Goal: Transaction & Acquisition: Purchase product/service

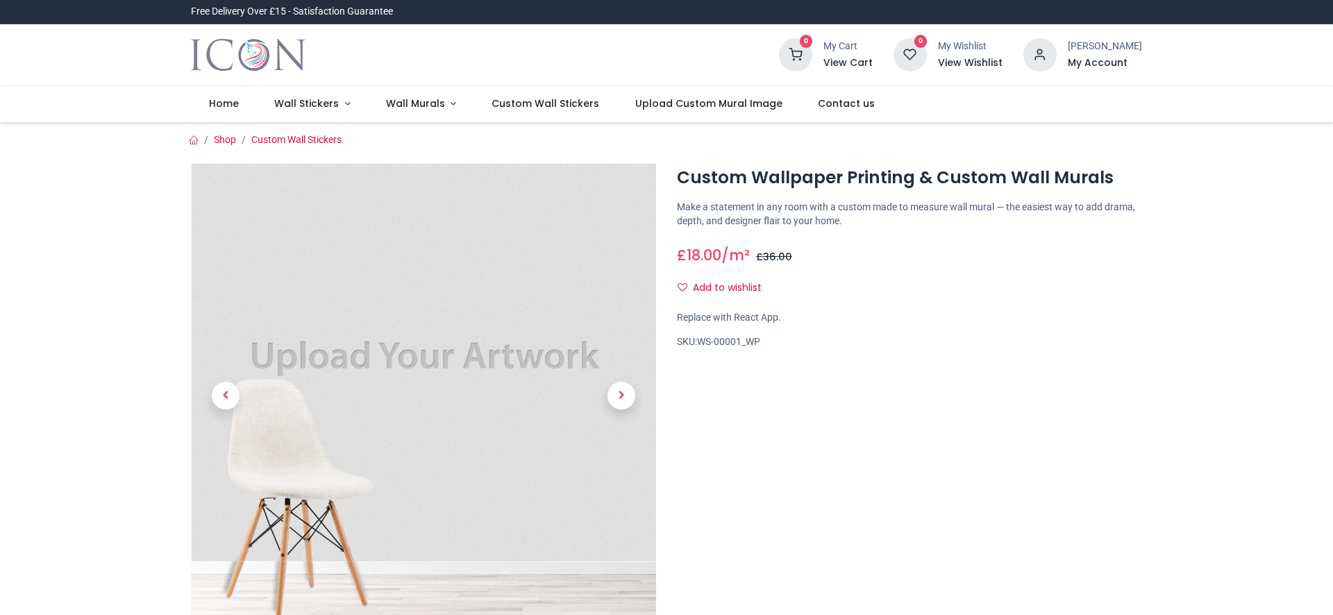
type input "**********"
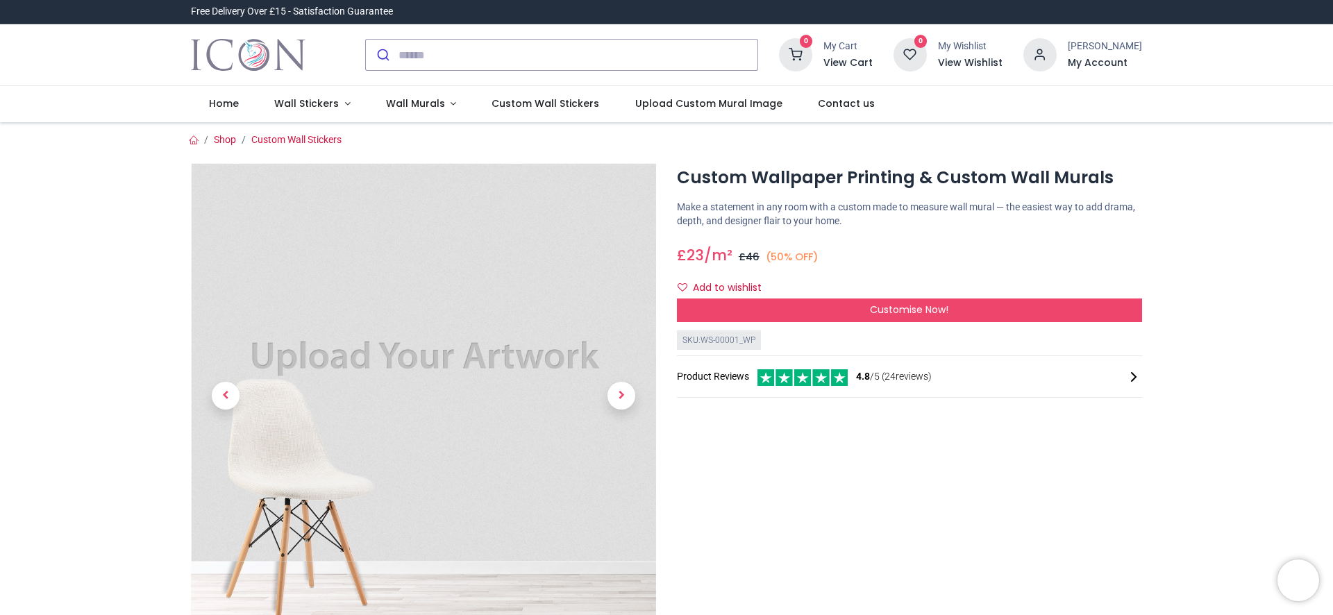
click at [1106, 62] on h6 "My Account" at bounding box center [1105, 63] width 74 height 14
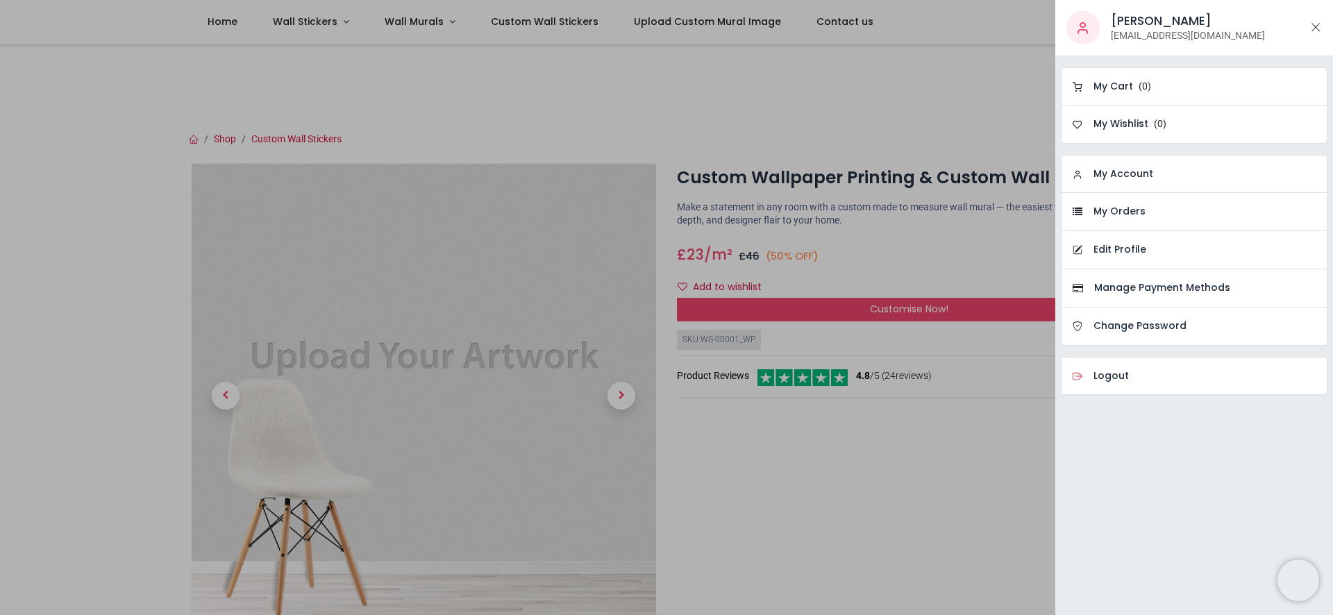
scroll to position [3, 0]
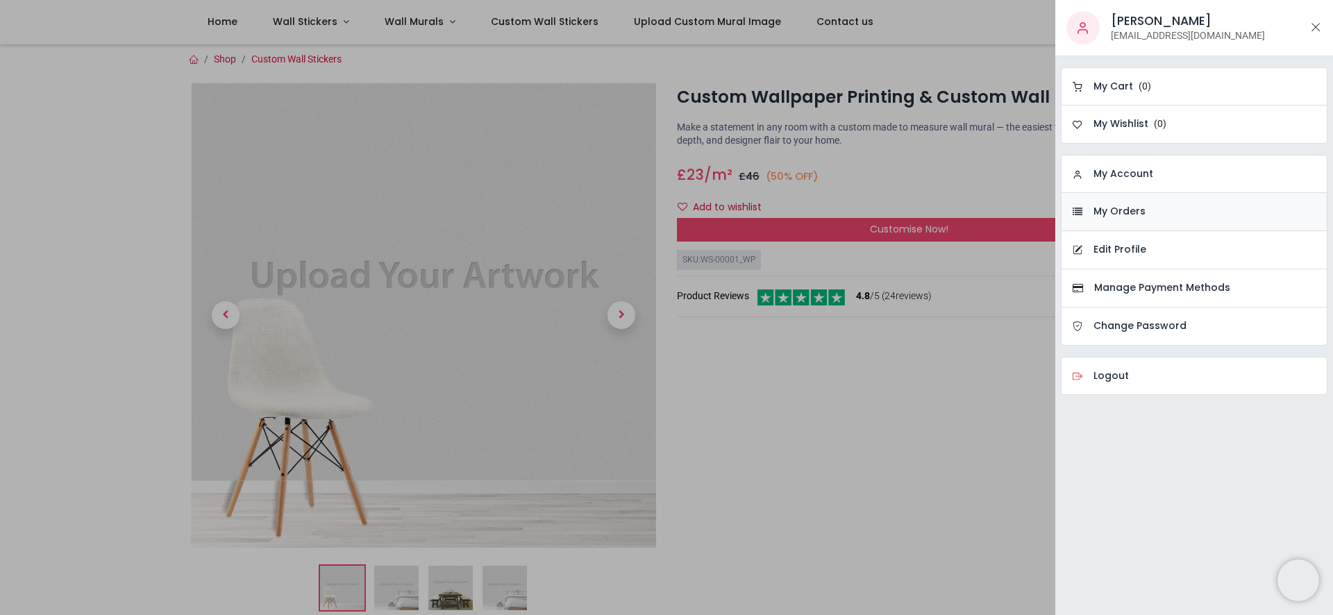
click at [1118, 217] on h6 "My Orders" at bounding box center [1119, 212] width 52 height 14
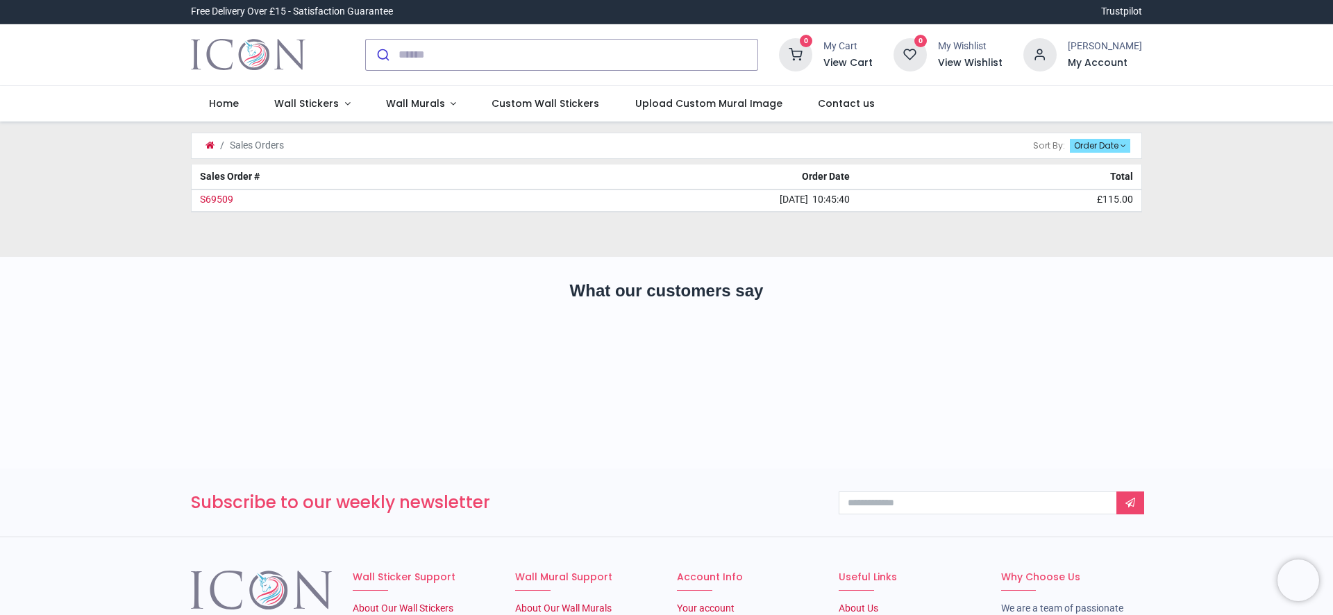
type input "**********"
click at [205, 199] on link "S69509" at bounding box center [216, 199] width 33 height 11
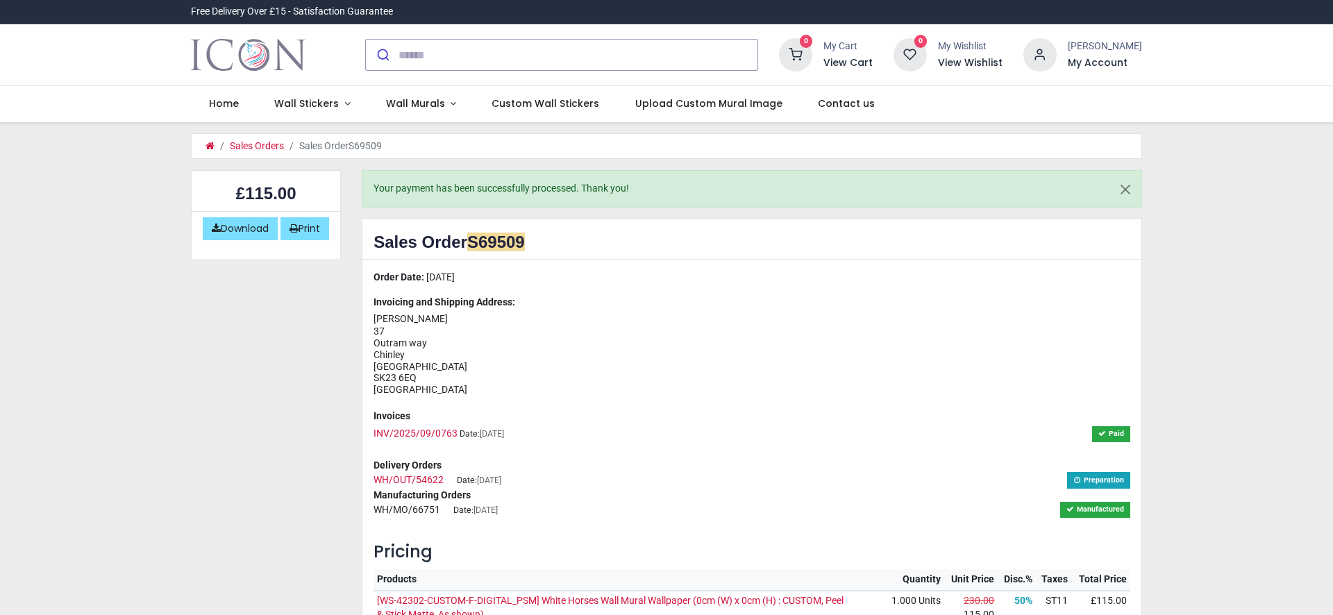
type input "**********"
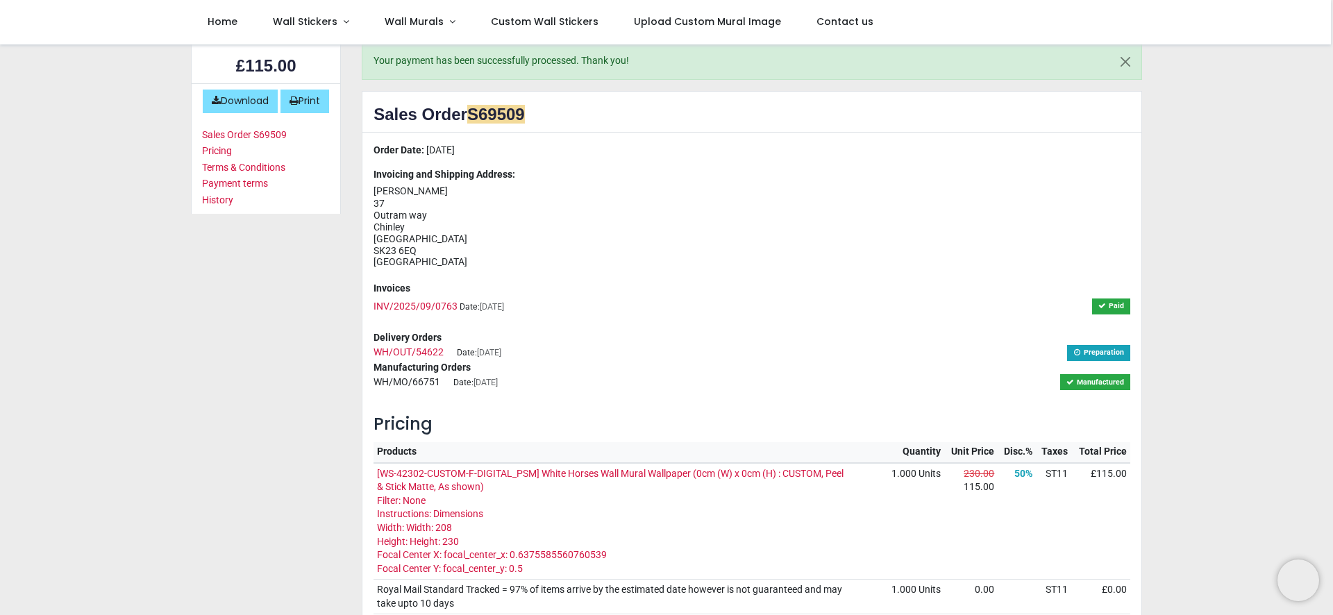
scroll to position [51, 0]
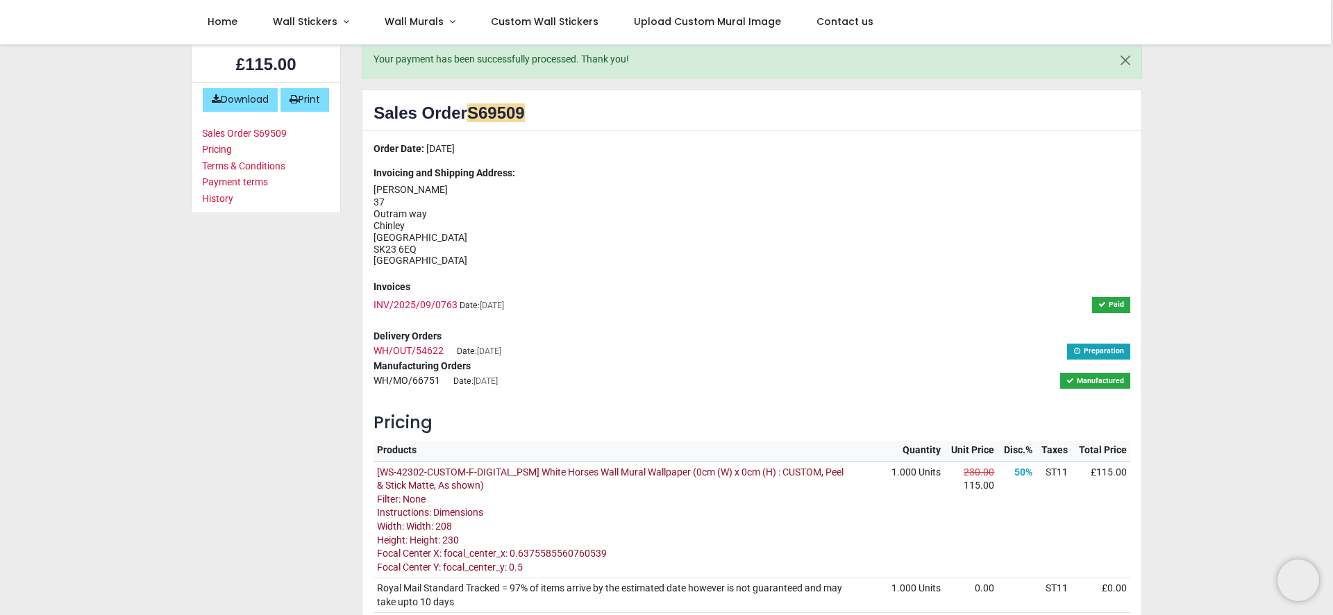
click at [650, 467] on span "[WS-42302-CUSTOM-F-DIGITAL_PSM] White Horses Wall Mural Wallpaper (0cm (W) x 0c…" at bounding box center [610, 520] width 467 height 106
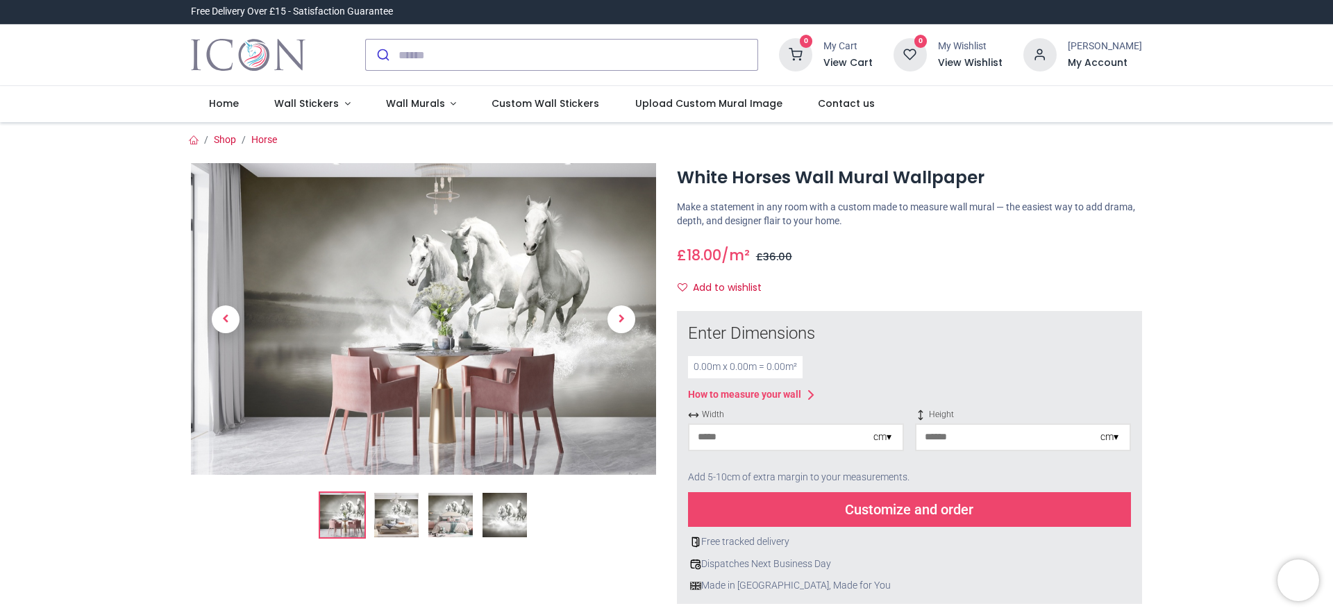
type input "**********"
click at [511, 511] on img at bounding box center [504, 515] width 44 height 44
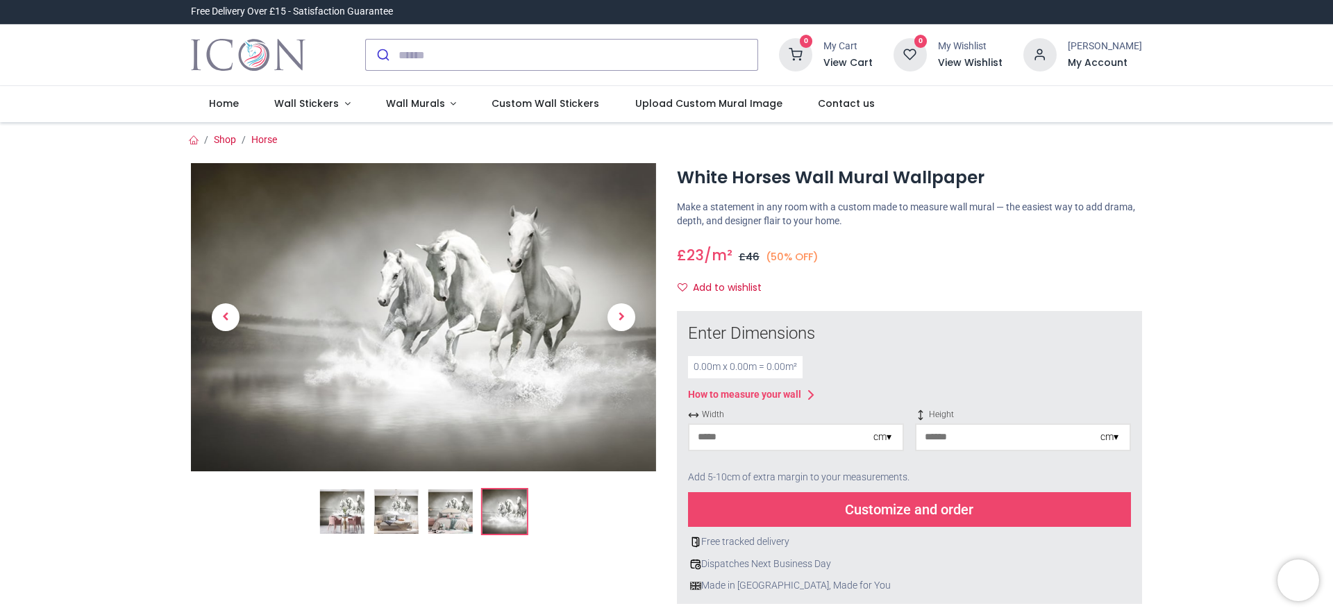
click at [544, 317] on img at bounding box center [423, 317] width 465 height 308
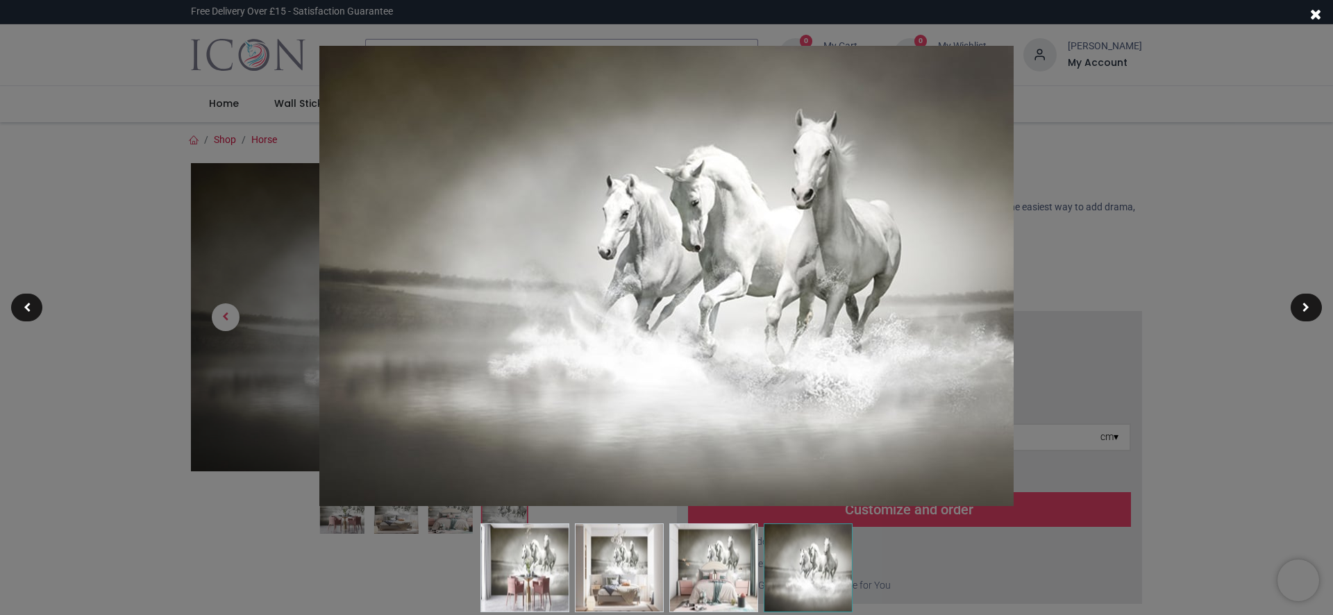
click at [566, 302] on img at bounding box center [666, 276] width 694 height 460
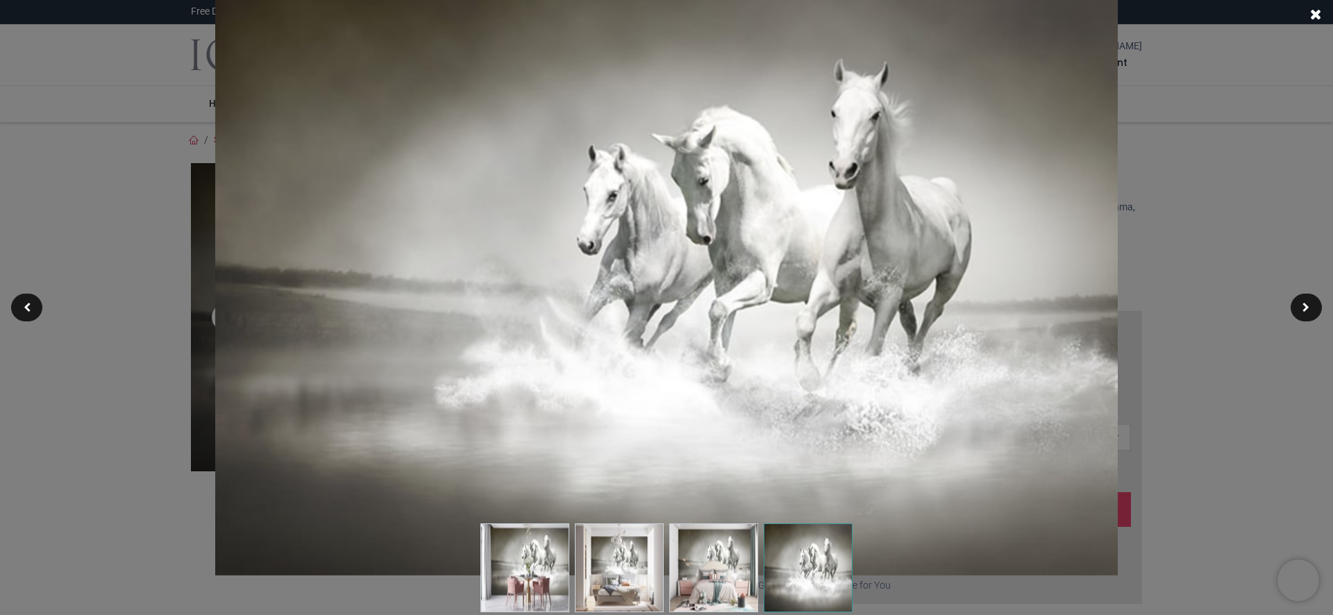
click at [566, 302] on img at bounding box center [666, 275] width 902 height 598
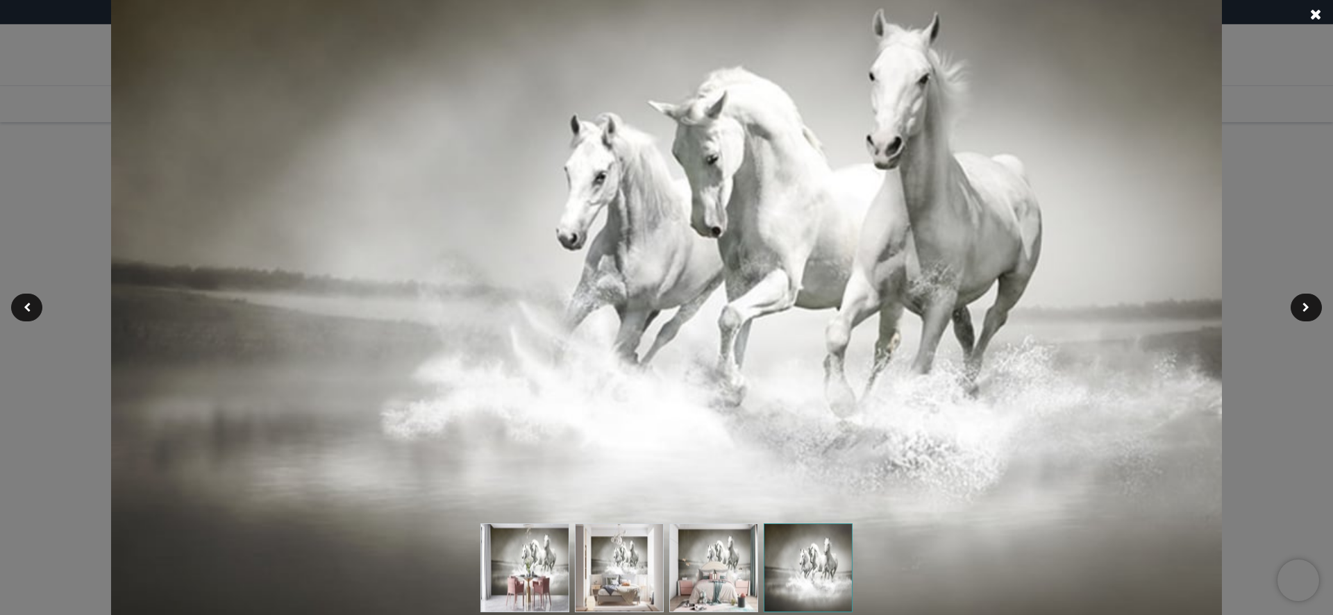
click at [839, 566] on img at bounding box center [808, 567] width 89 height 89
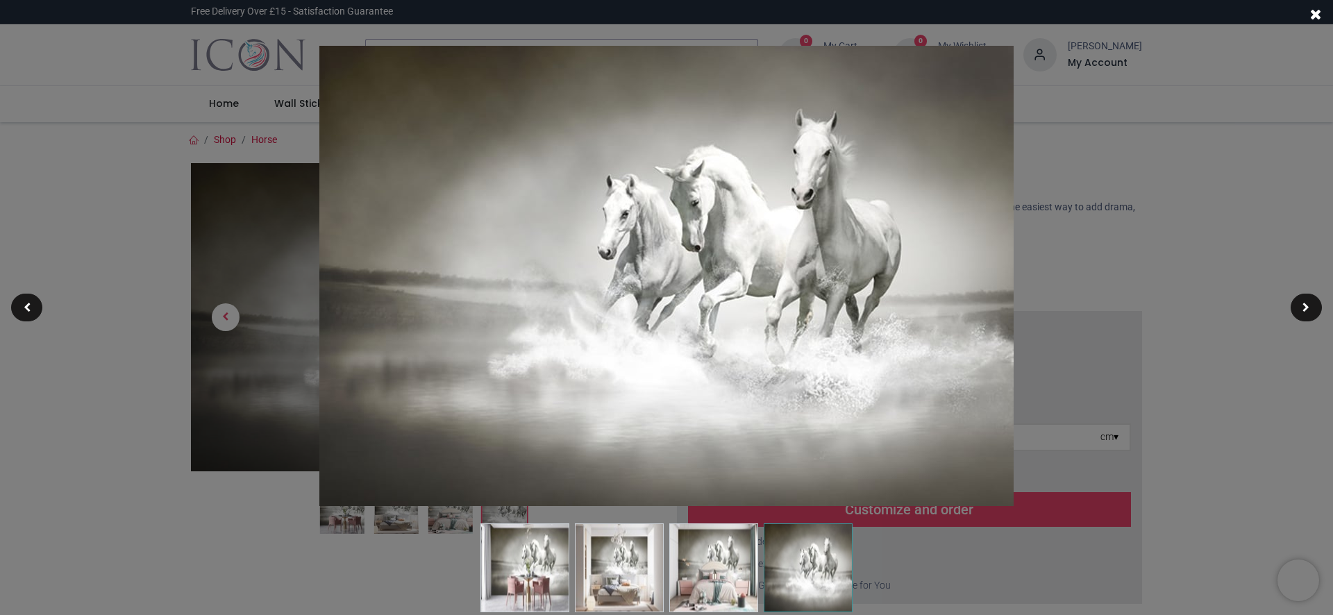
click at [1240, 201] on div at bounding box center [666, 307] width 1333 height 615
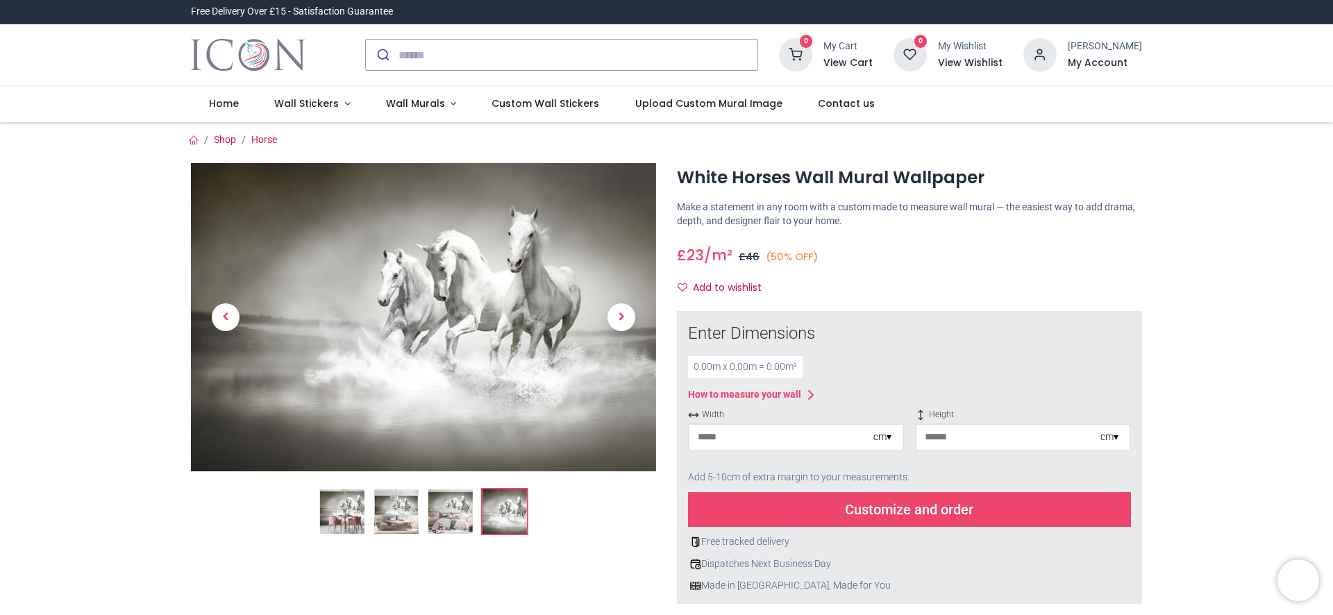
click at [1086, 58] on h6 "My Account" at bounding box center [1105, 63] width 74 height 14
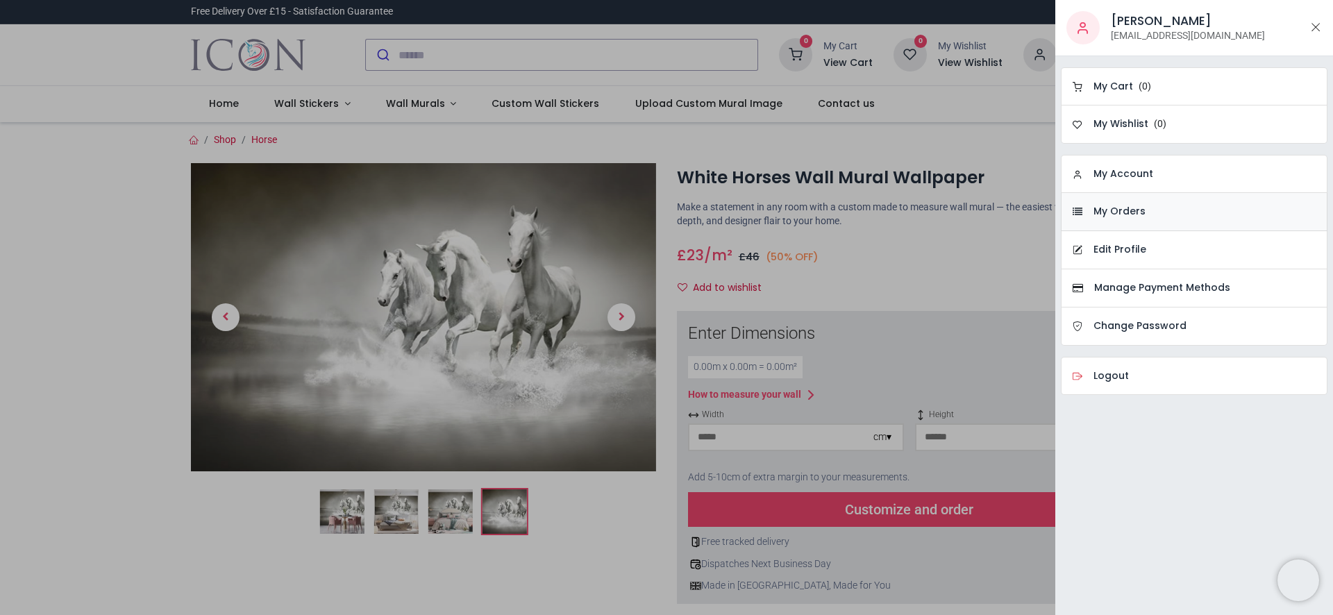
click at [1115, 208] on h6 "My Orders" at bounding box center [1119, 212] width 52 height 14
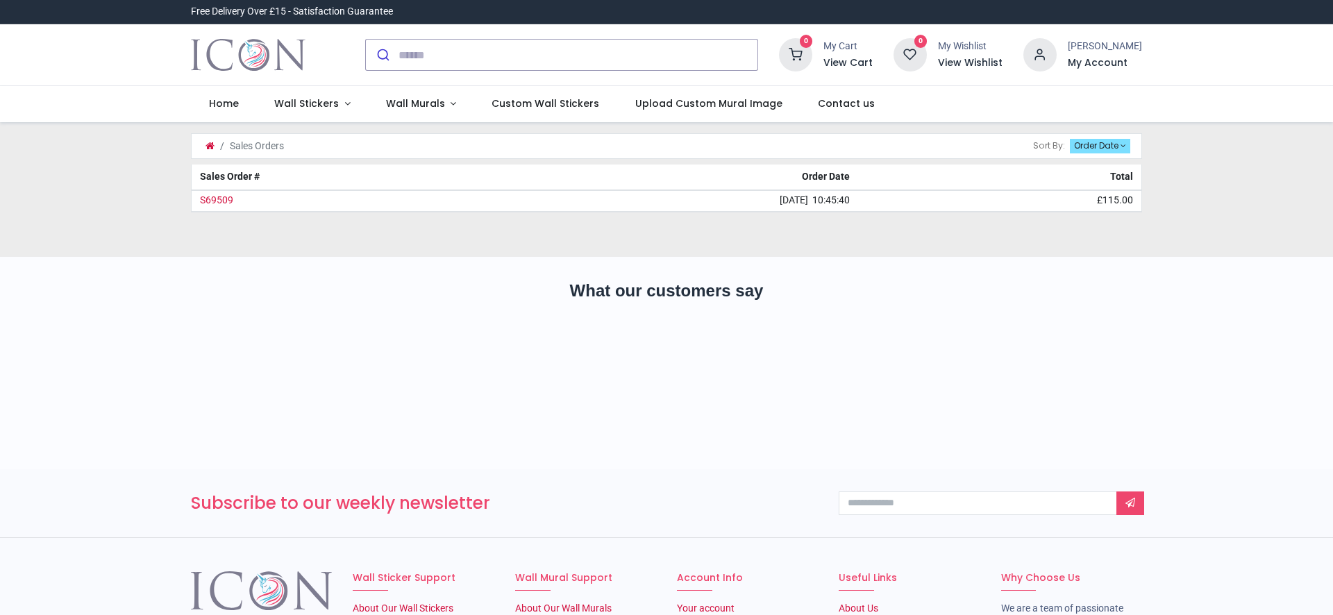
type input "**********"
click at [224, 200] on link "S69509" at bounding box center [216, 199] width 33 height 11
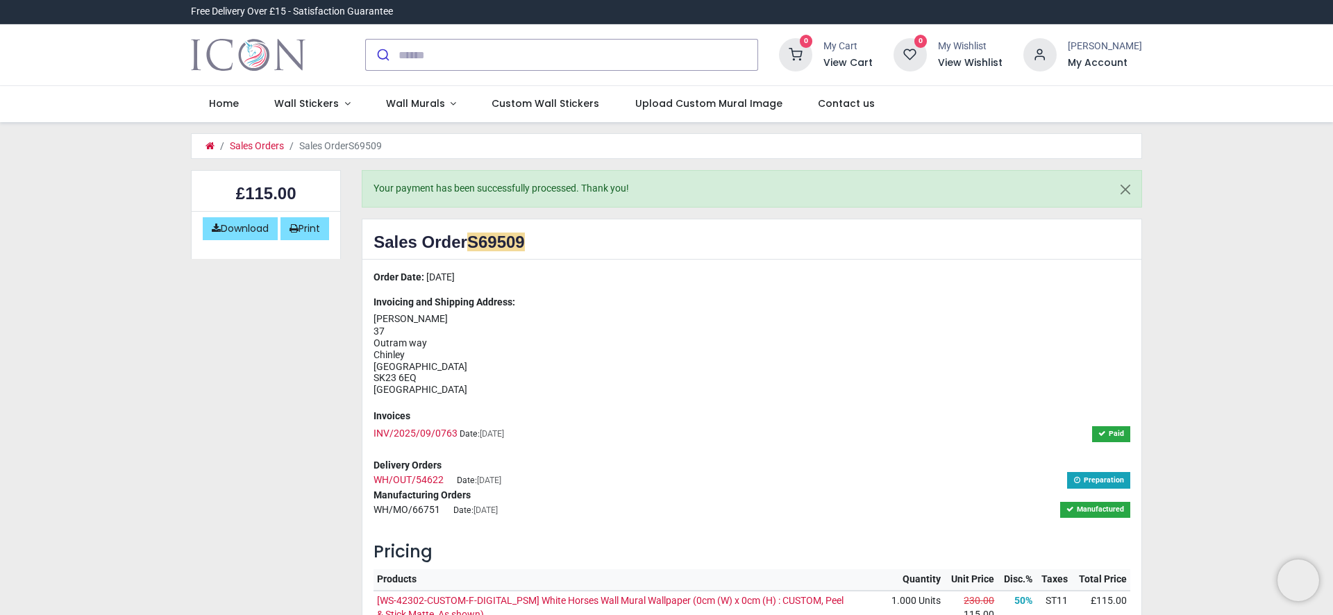
type input "**********"
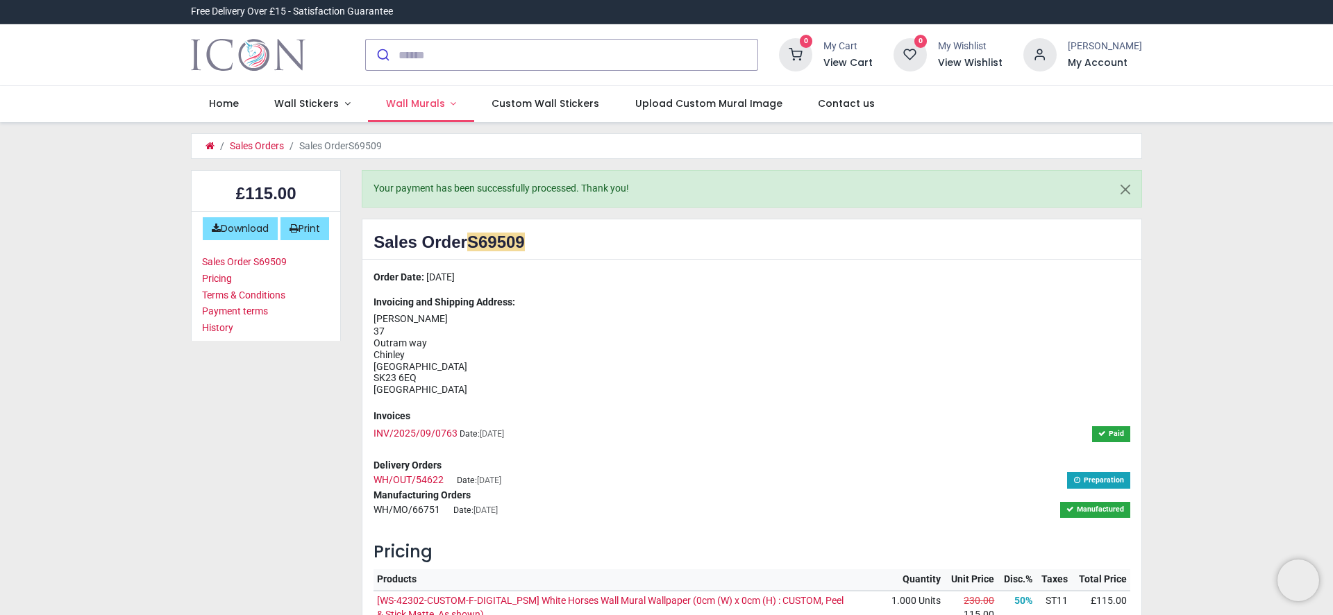
click at [416, 104] on span "Wall Murals" at bounding box center [415, 103] width 59 height 14
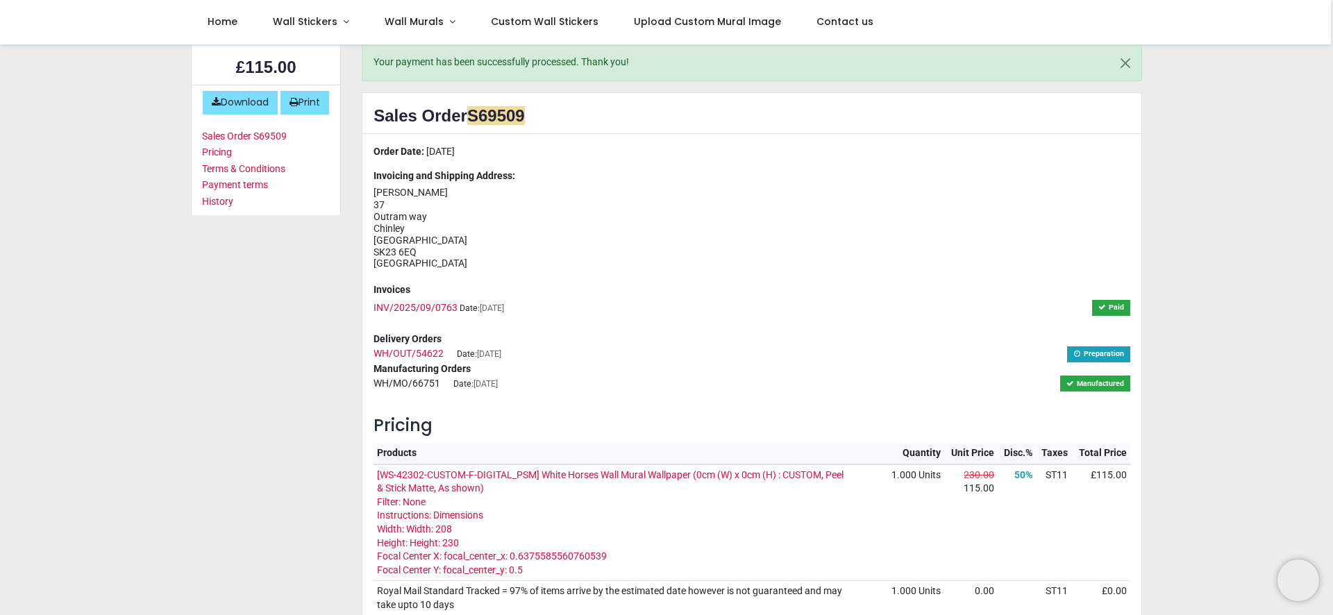
scroll to position [46, 0]
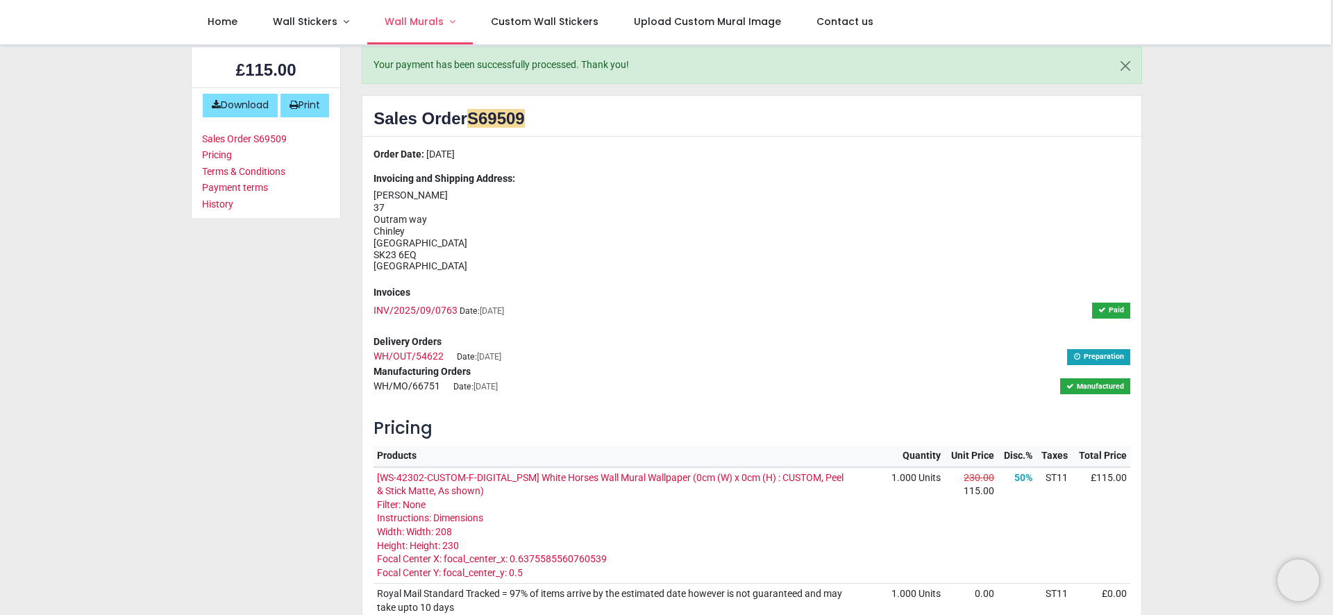
click at [414, 6] on link "Wall Murals" at bounding box center [420, 22] width 106 height 44
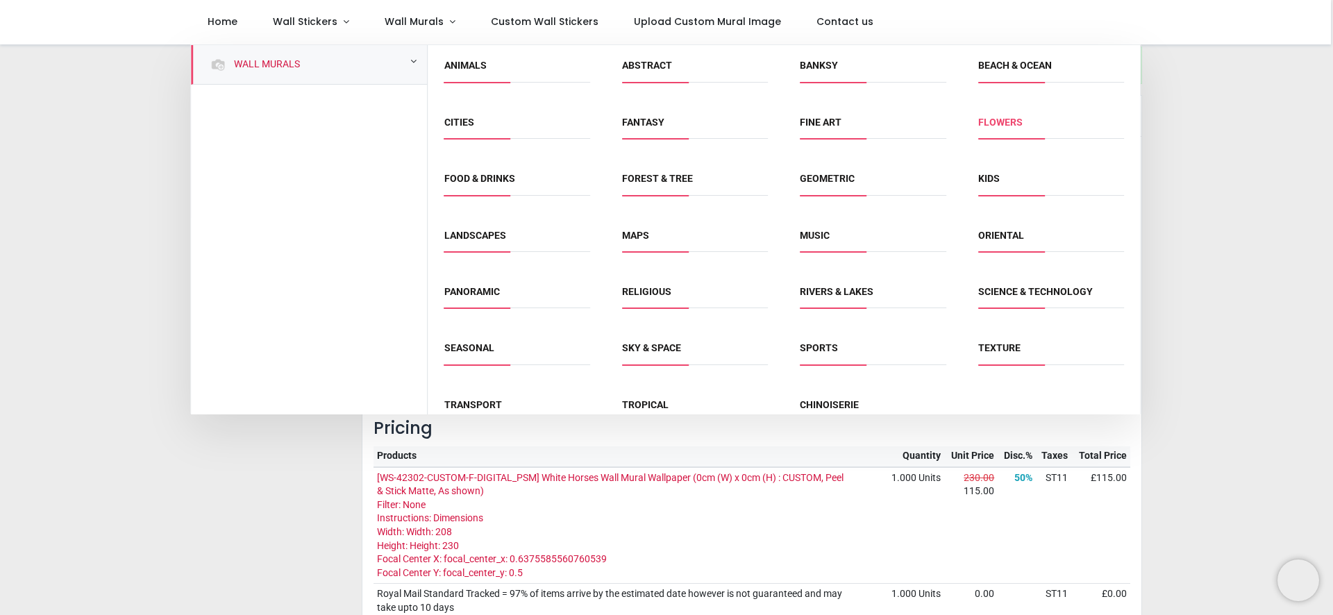
click at [1011, 123] on link "Flowers" at bounding box center [1000, 122] width 44 height 11
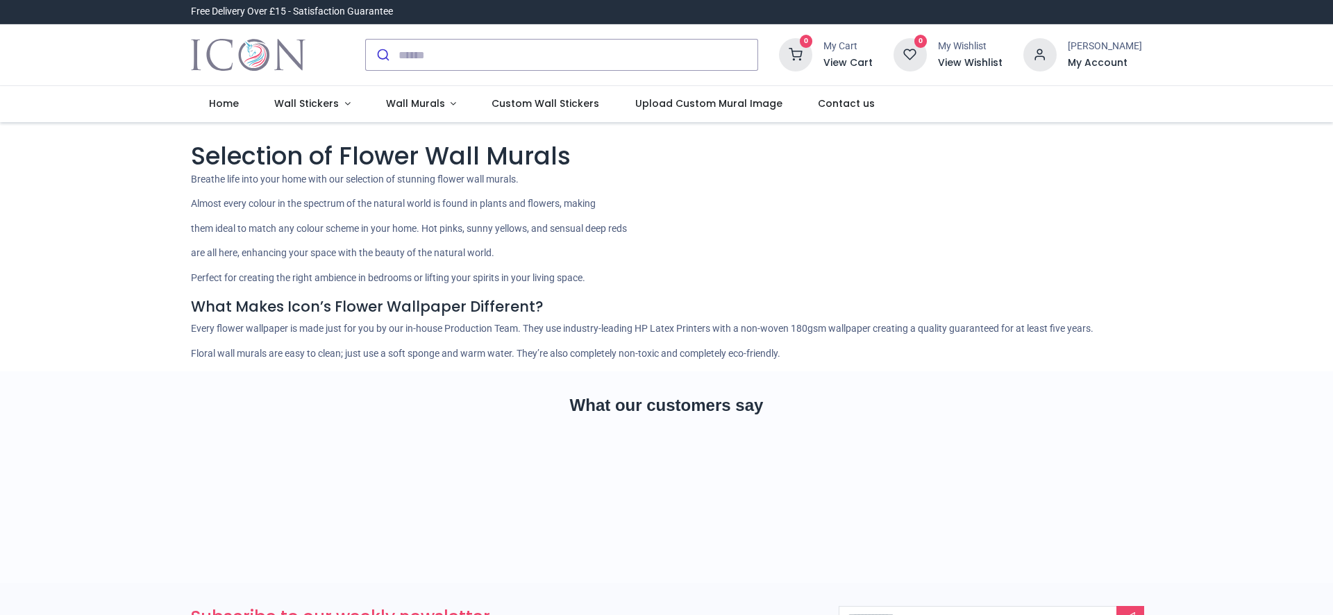
type input "**********"
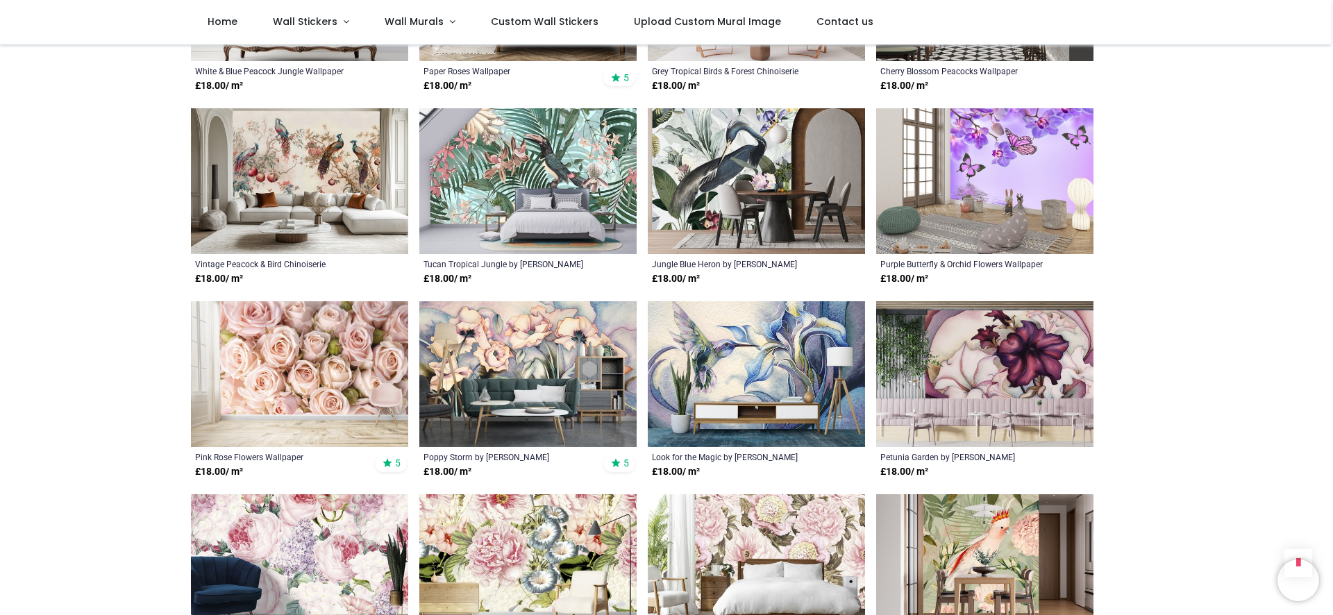
scroll to position [841, 0]
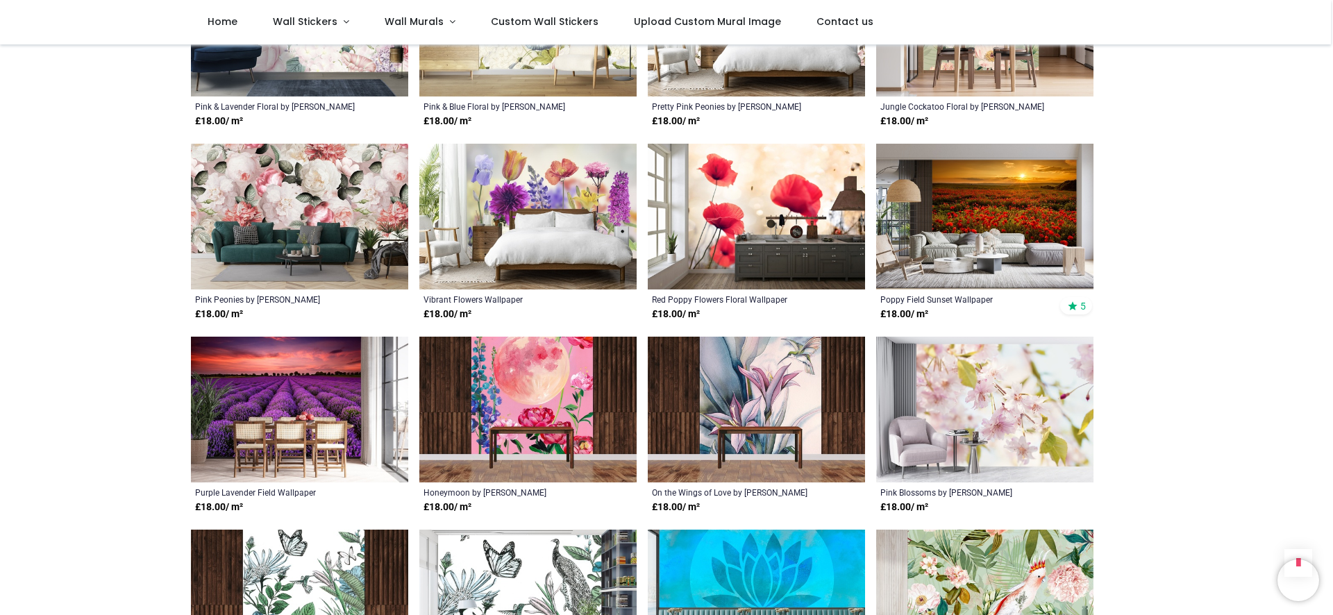
scroll to position [1387, 0]
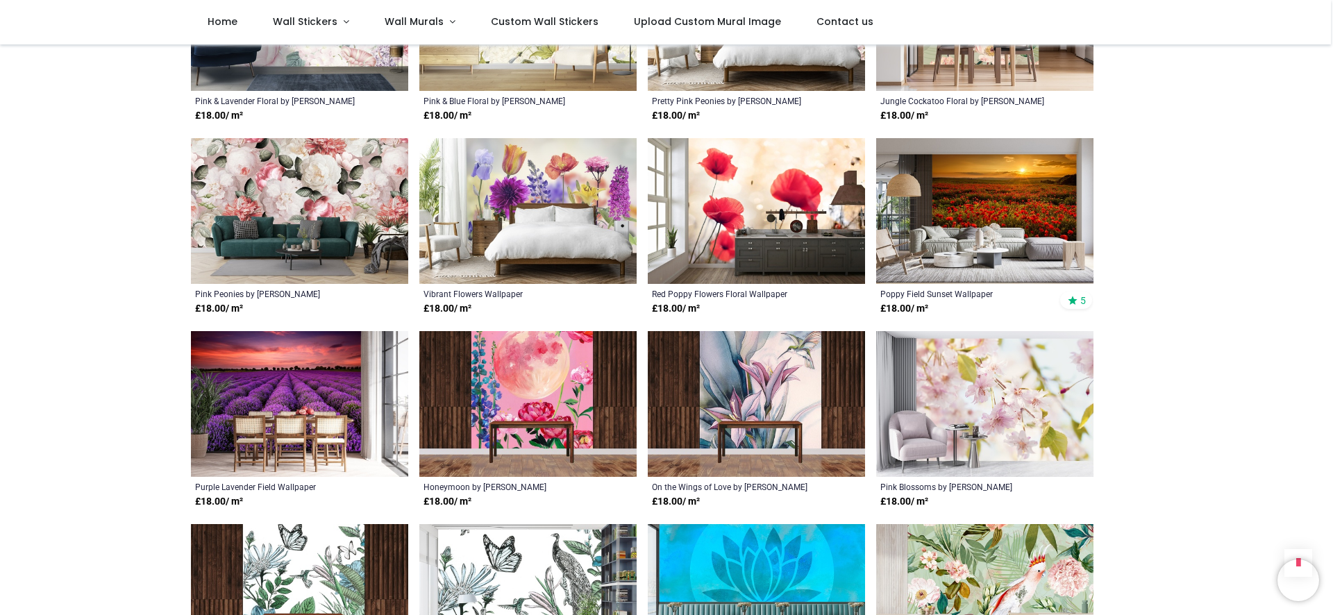
click at [1020, 208] on img at bounding box center [984, 211] width 217 height 146
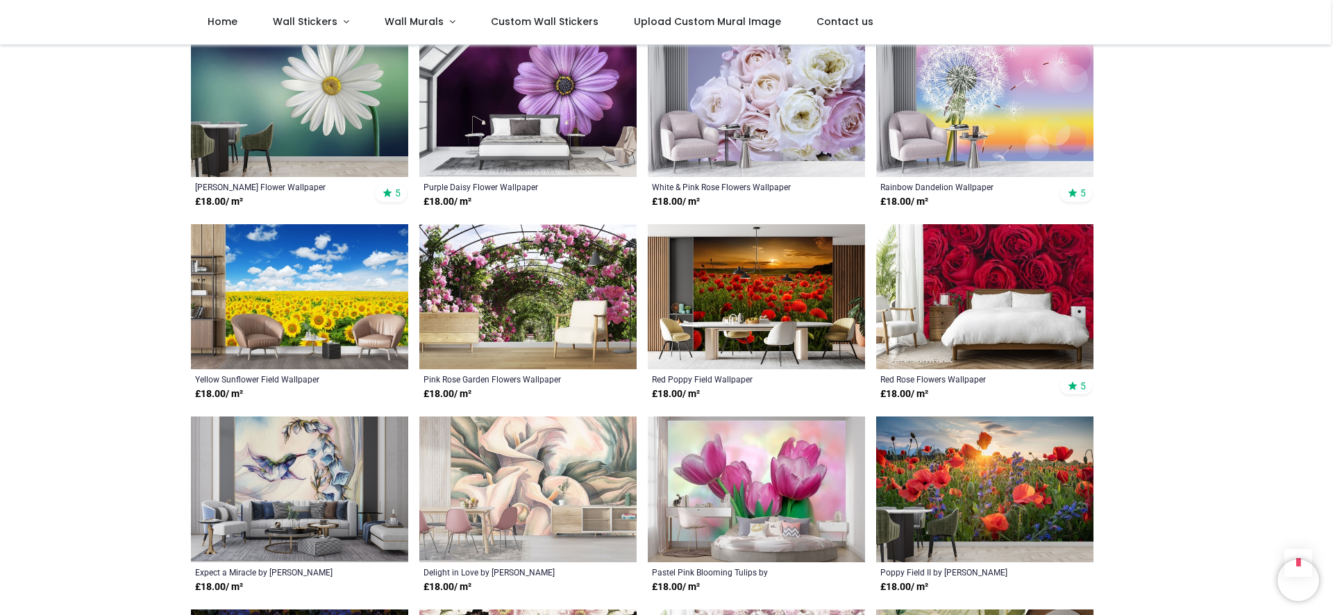
scroll to position [2275, 0]
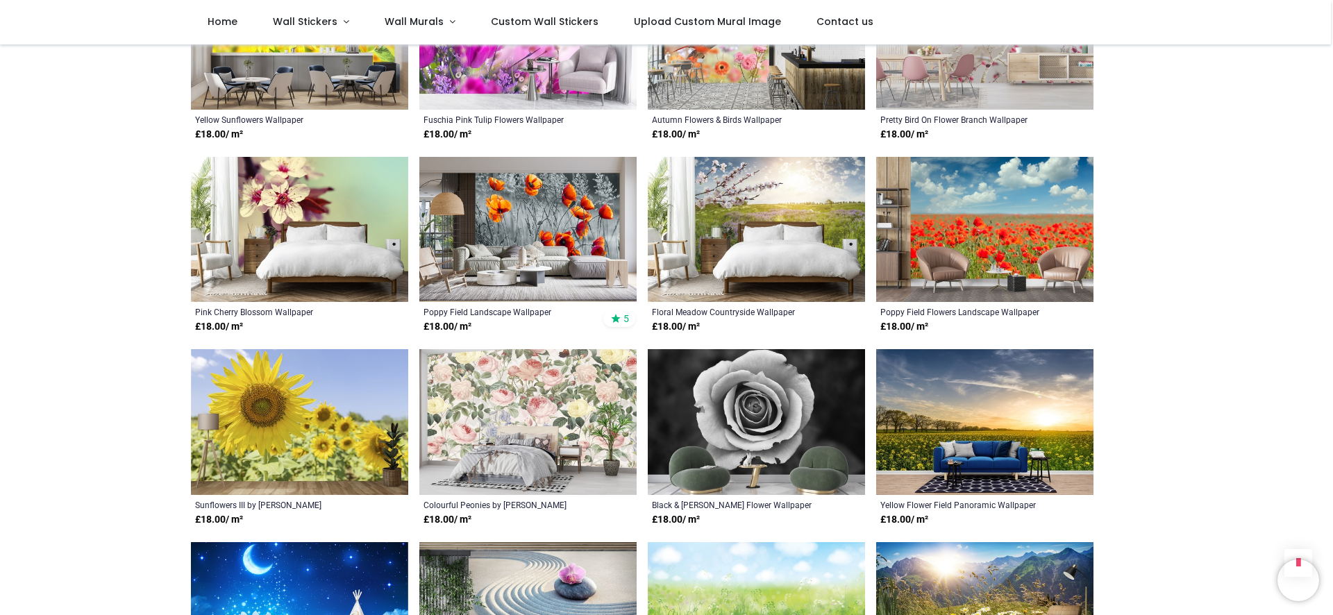
scroll to position [3489, 0]
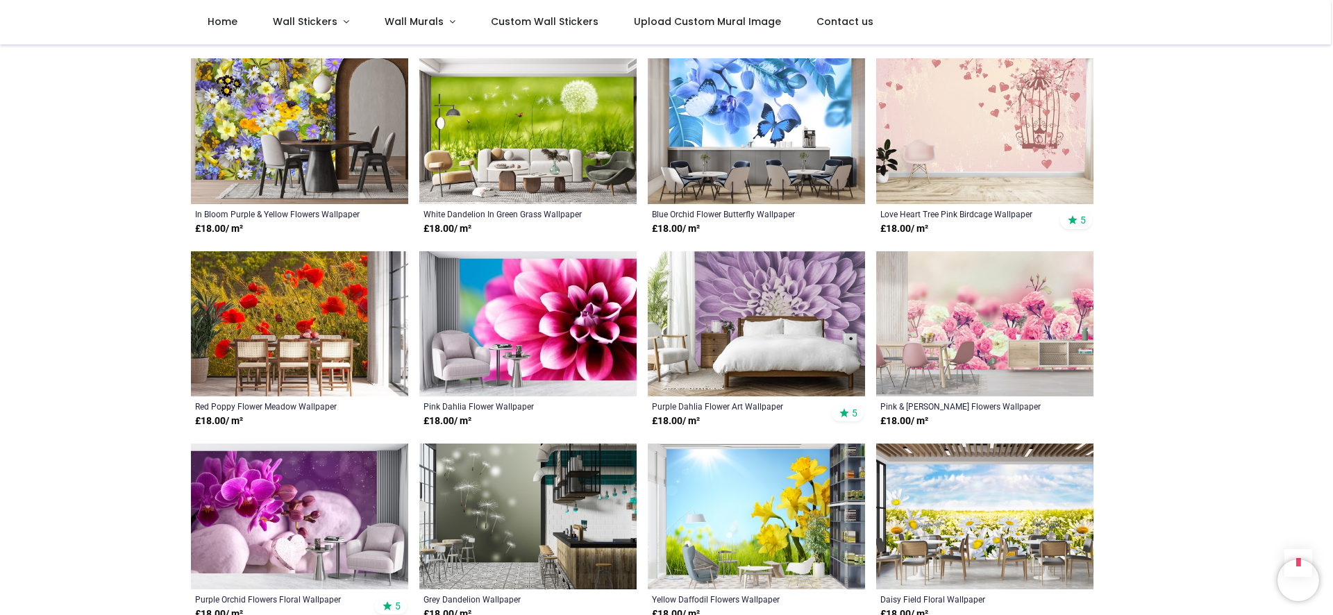
scroll to position [4552, 0]
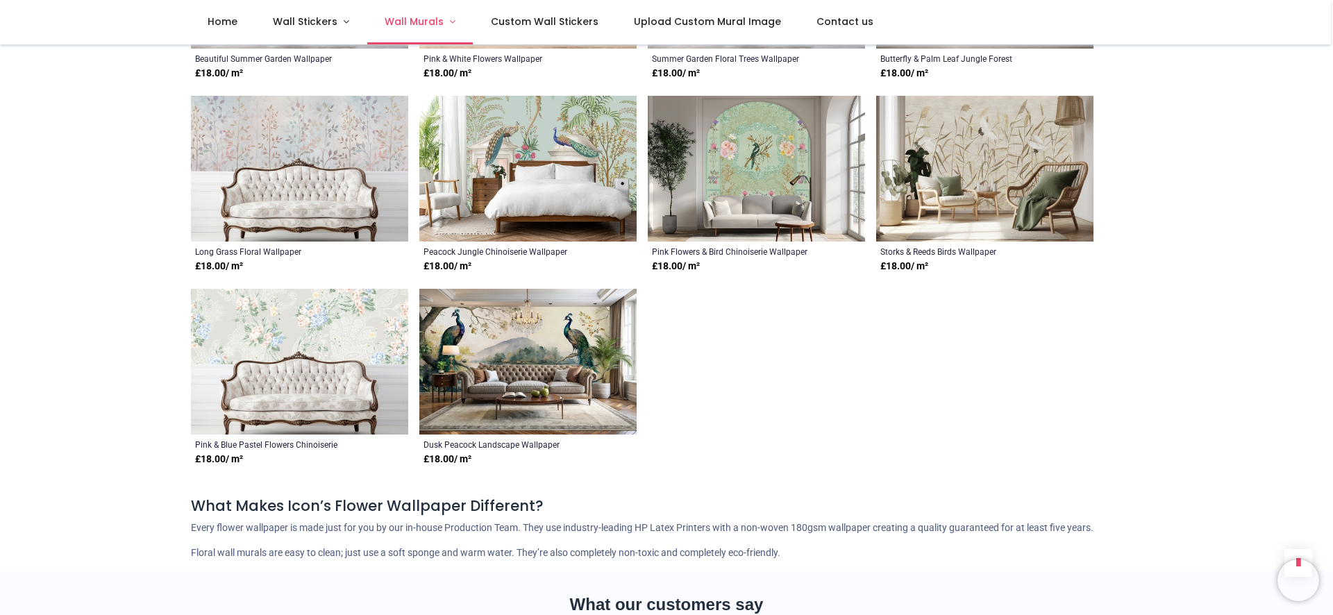
scroll to position [6637, 0]
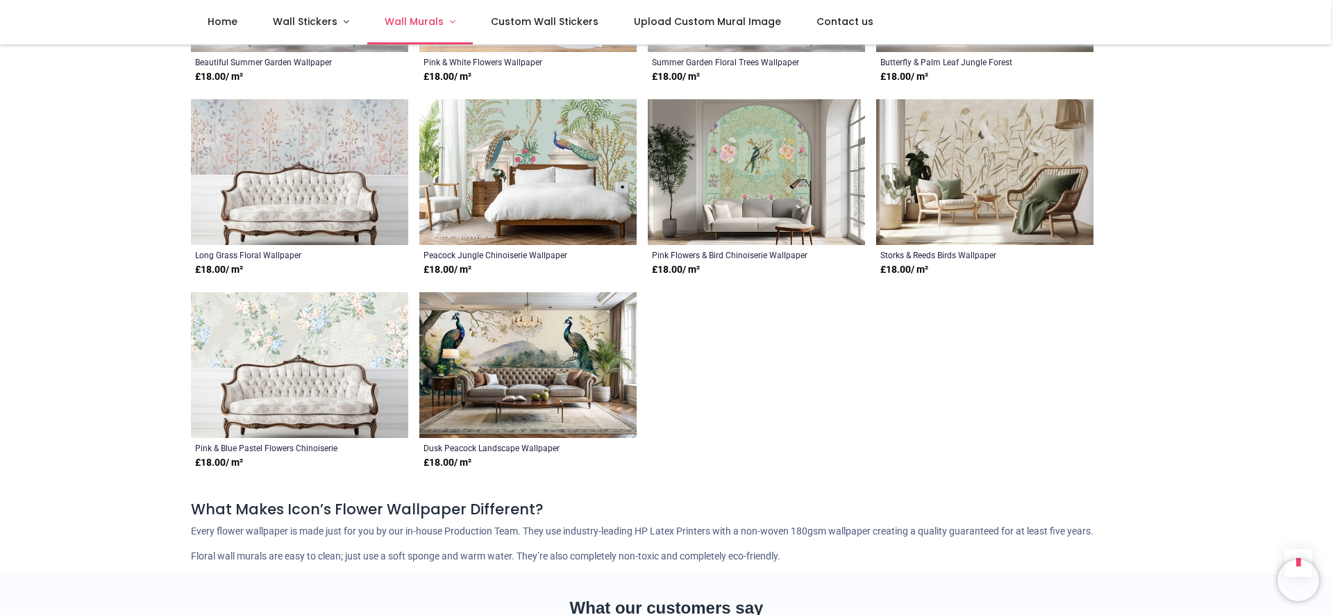
click at [444, 22] on link "Wall Murals" at bounding box center [420, 22] width 106 height 44
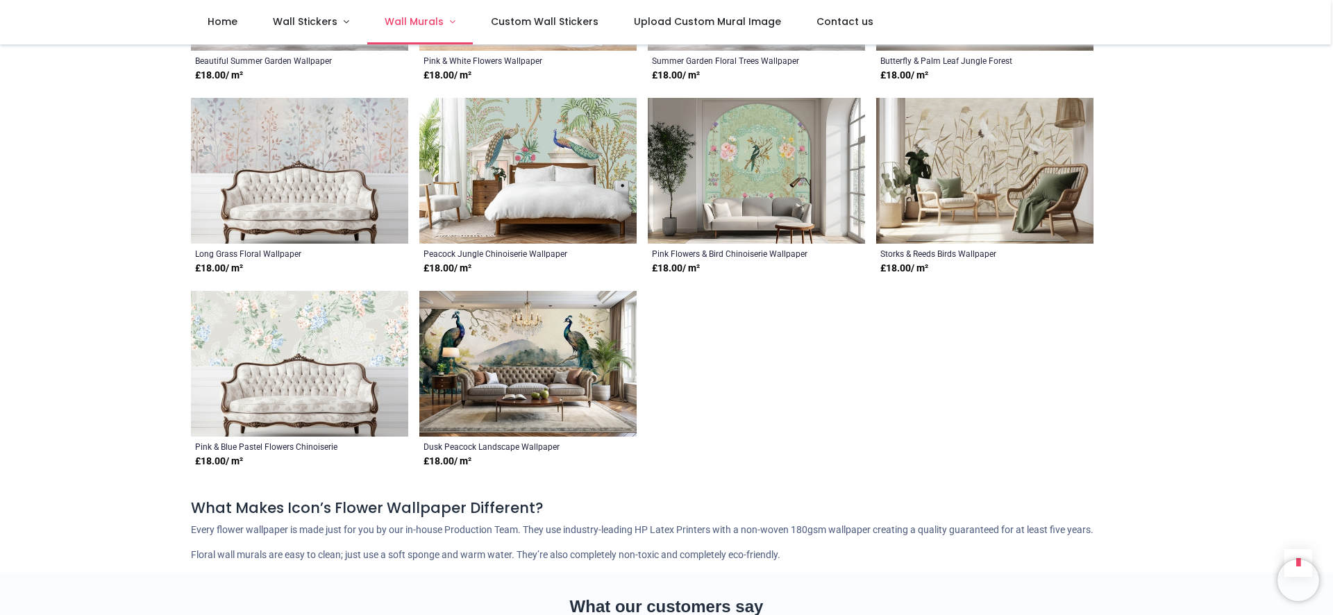
scroll to position [6634, 0]
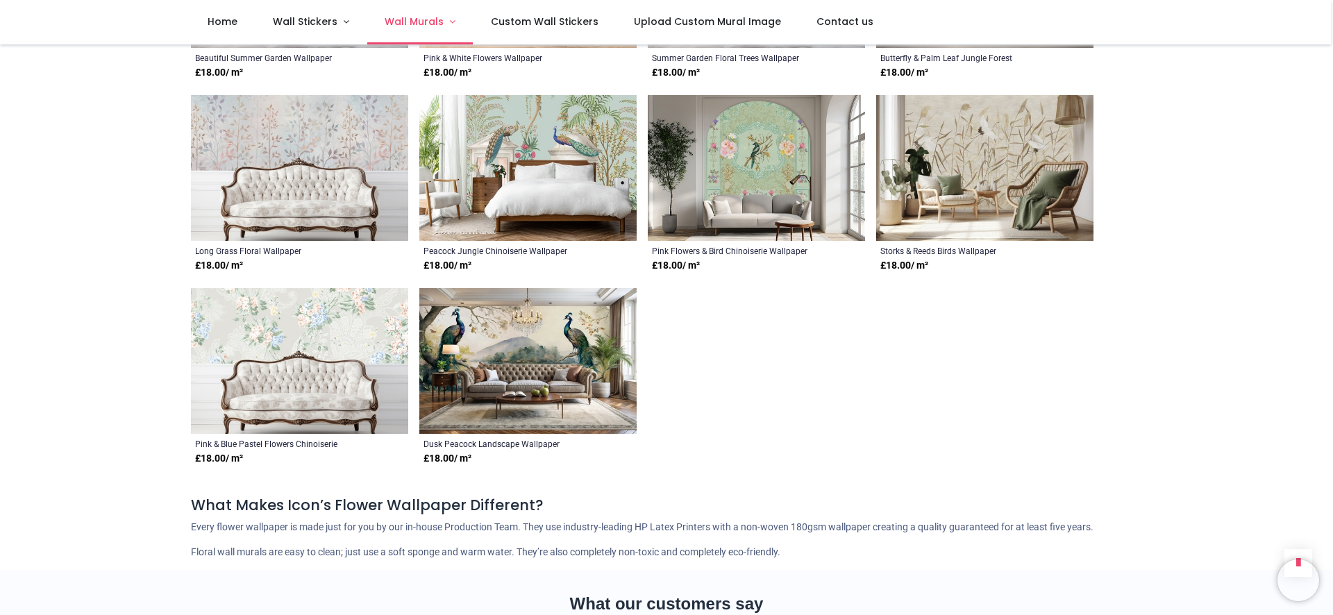
click at [444, 22] on link "Wall Murals" at bounding box center [420, 22] width 106 height 44
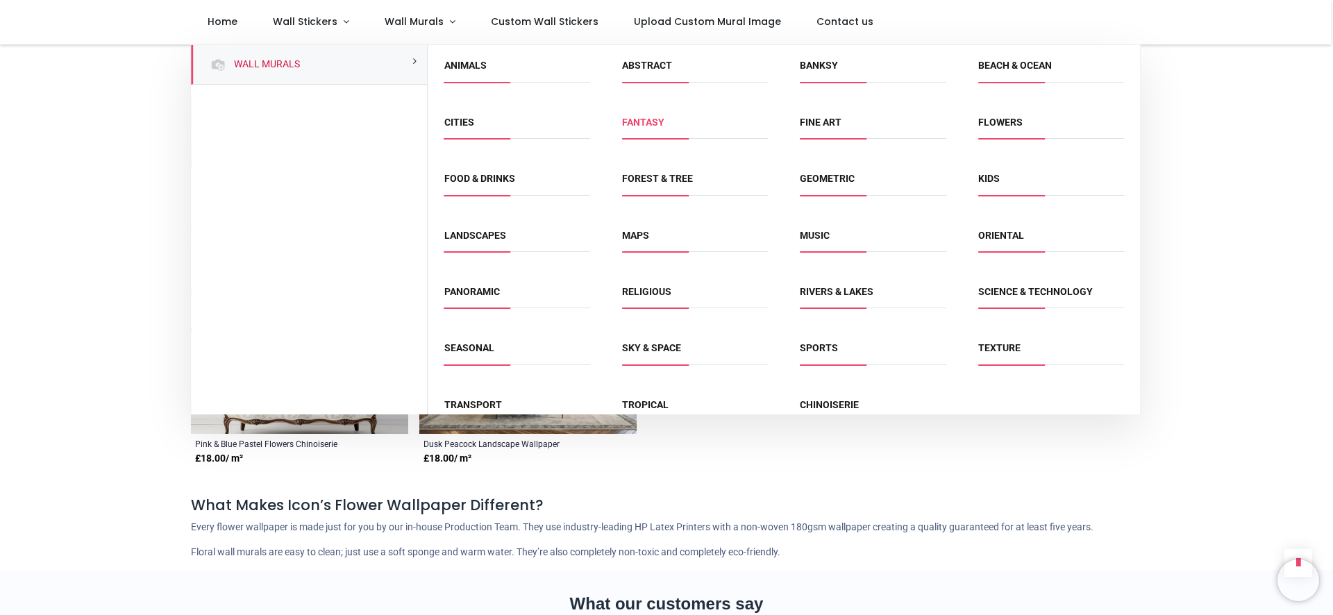
click at [640, 121] on link "Fantasy" at bounding box center [643, 122] width 42 height 11
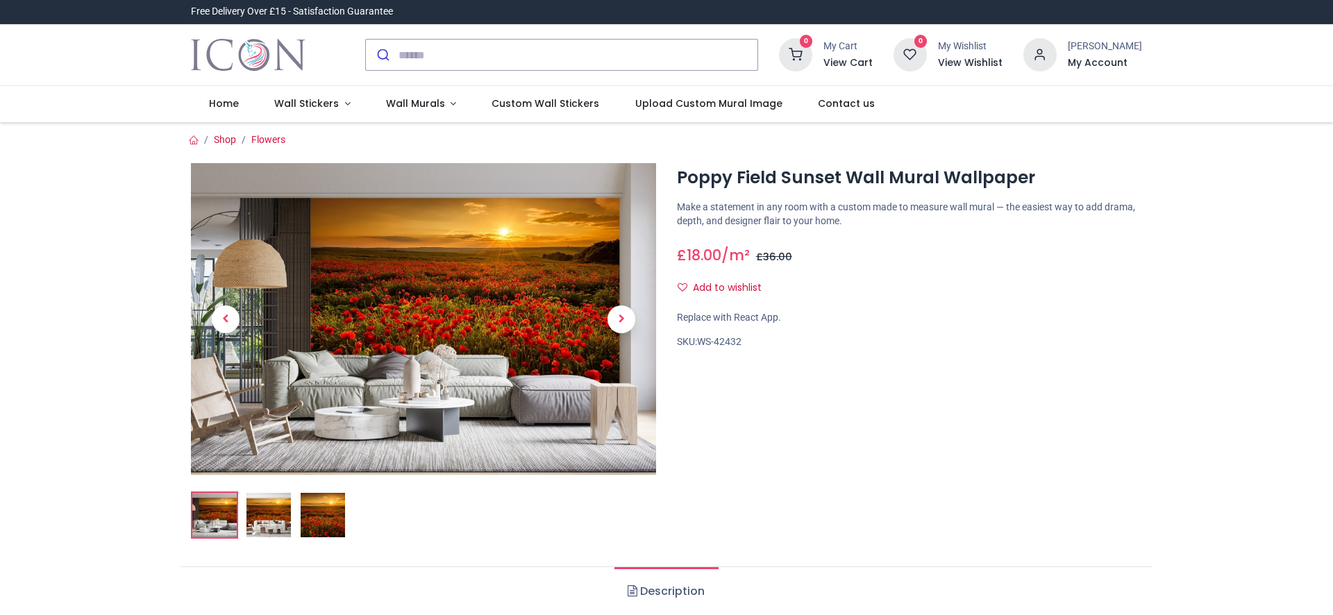
type input "**********"
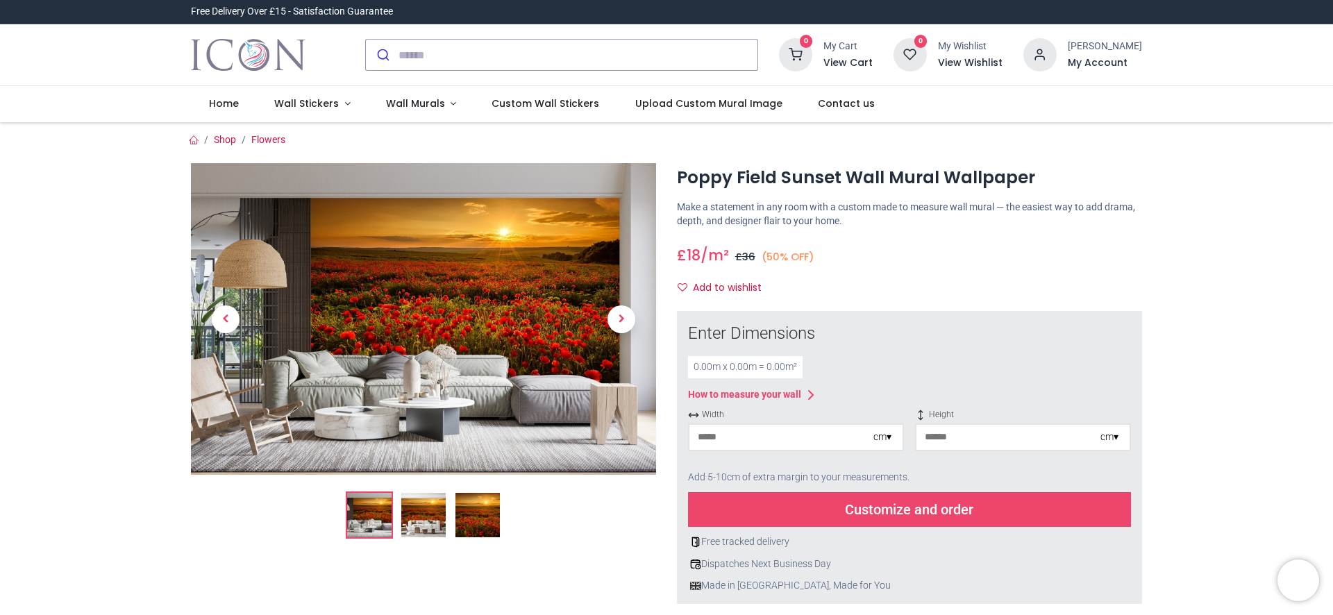
click at [766, 434] on input "number" at bounding box center [781, 437] width 184 height 25
click at [939, 432] on input "number" at bounding box center [1008, 437] width 184 height 25
click at [728, 434] on input "****" at bounding box center [781, 437] width 184 height 25
type input "***"
drag, startPoint x: 943, startPoint y: 428, endPoint x: 959, endPoint y: 430, distance: 16.0
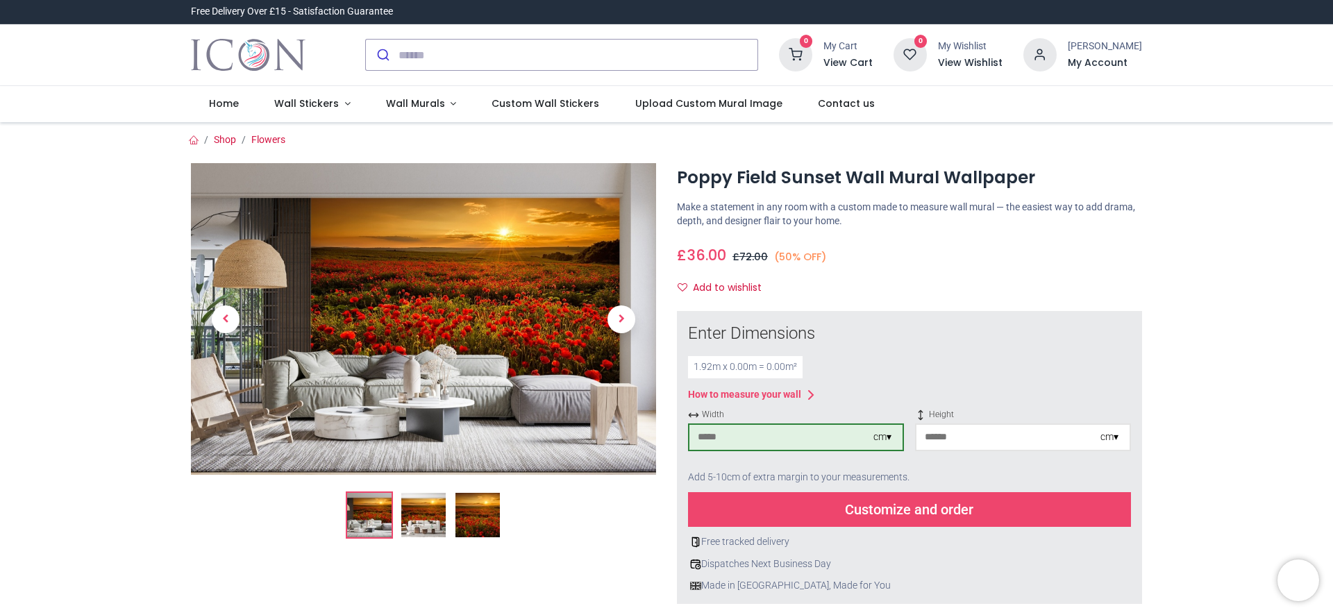
click at [943, 428] on input "number" at bounding box center [1008, 437] width 184 height 25
type input "***"
click at [937, 455] on div at bounding box center [1023, 458] width 216 height 8
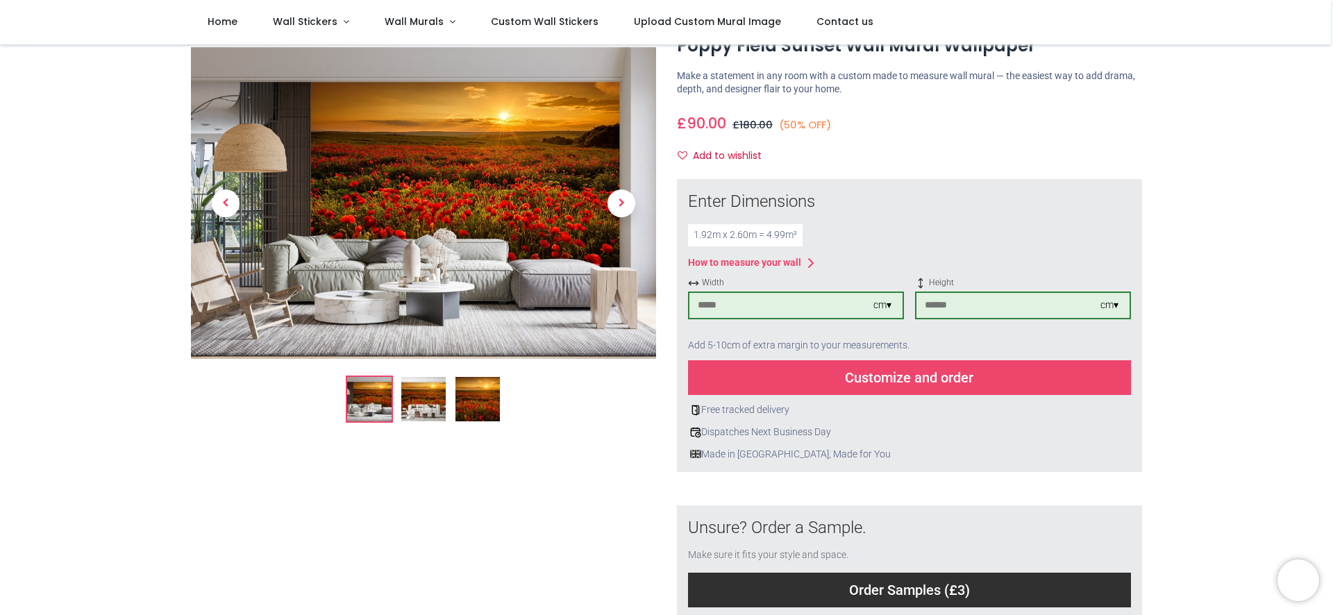
scroll to position [56, 0]
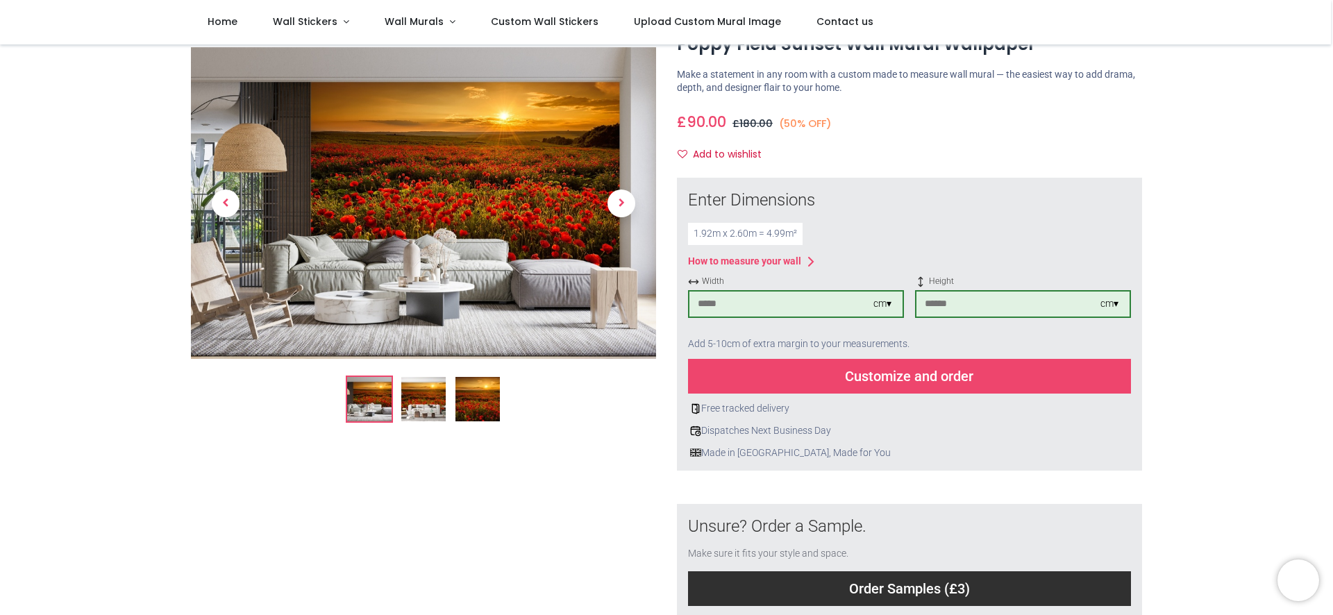
click at [860, 367] on div "Customize and order" at bounding box center [909, 376] width 443 height 35
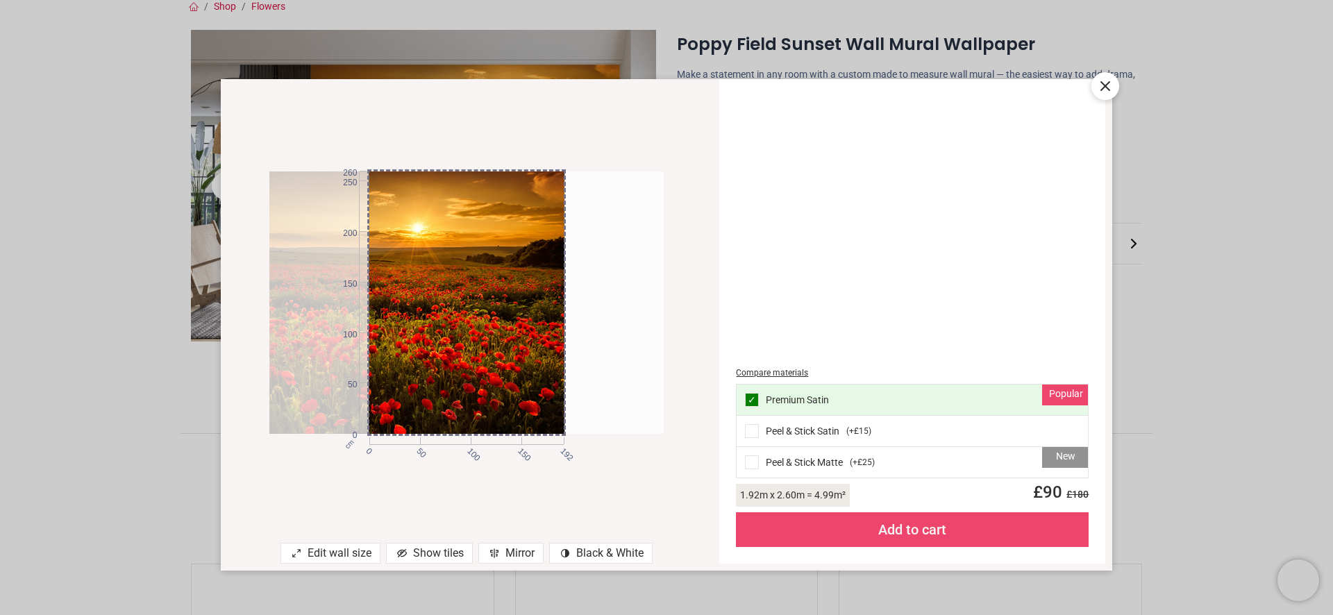
drag, startPoint x: 503, startPoint y: 299, endPoint x: 392, endPoint y: 298, distance: 111.1
click at [392, 299] on div at bounding box center [368, 302] width 394 height 262
click at [779, 460] on div "New Peel & Stick Matte ( +£25 )" at bounding box center [912, 462] width 351 height 31
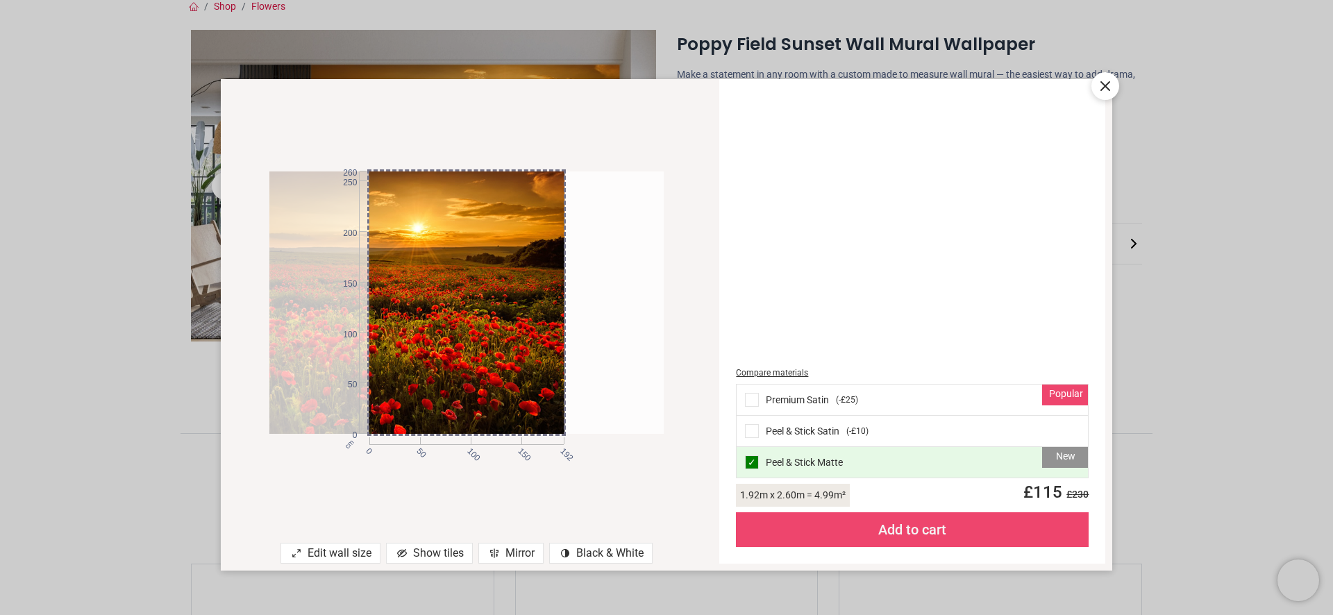
click at [437, 554] on div "Show tiles" at bounding box center [429, 553] width 87 height 21
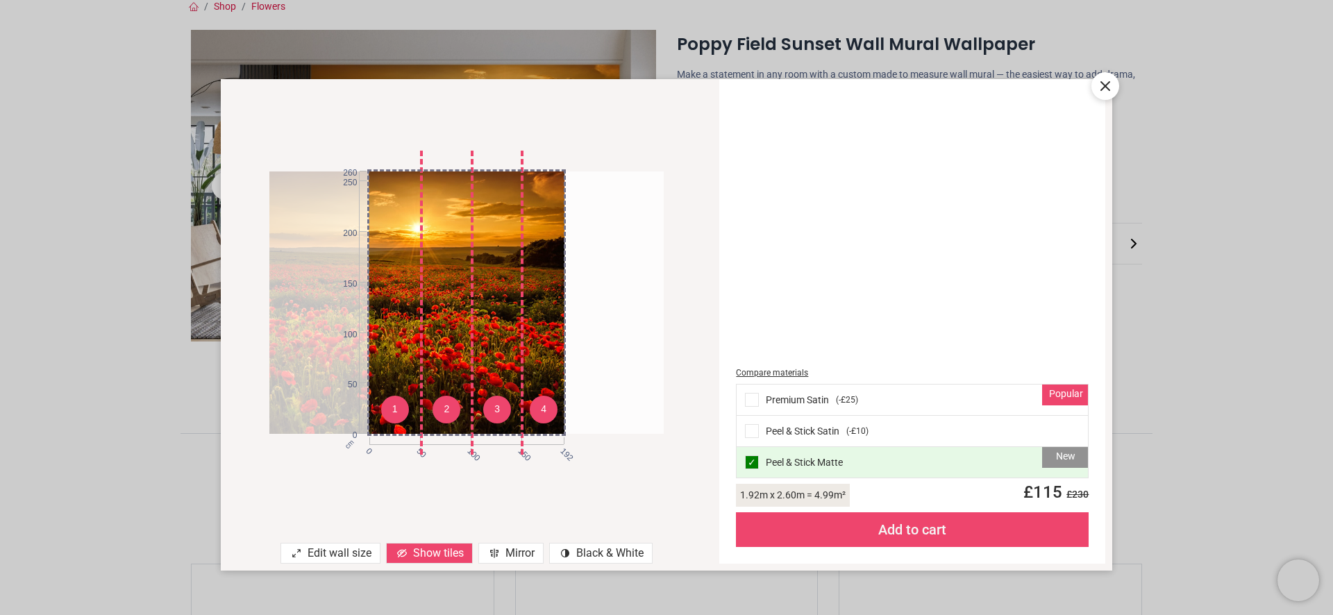
click at [1102, 87] on icon at bounding box center [1105, 86] width 17 height 17
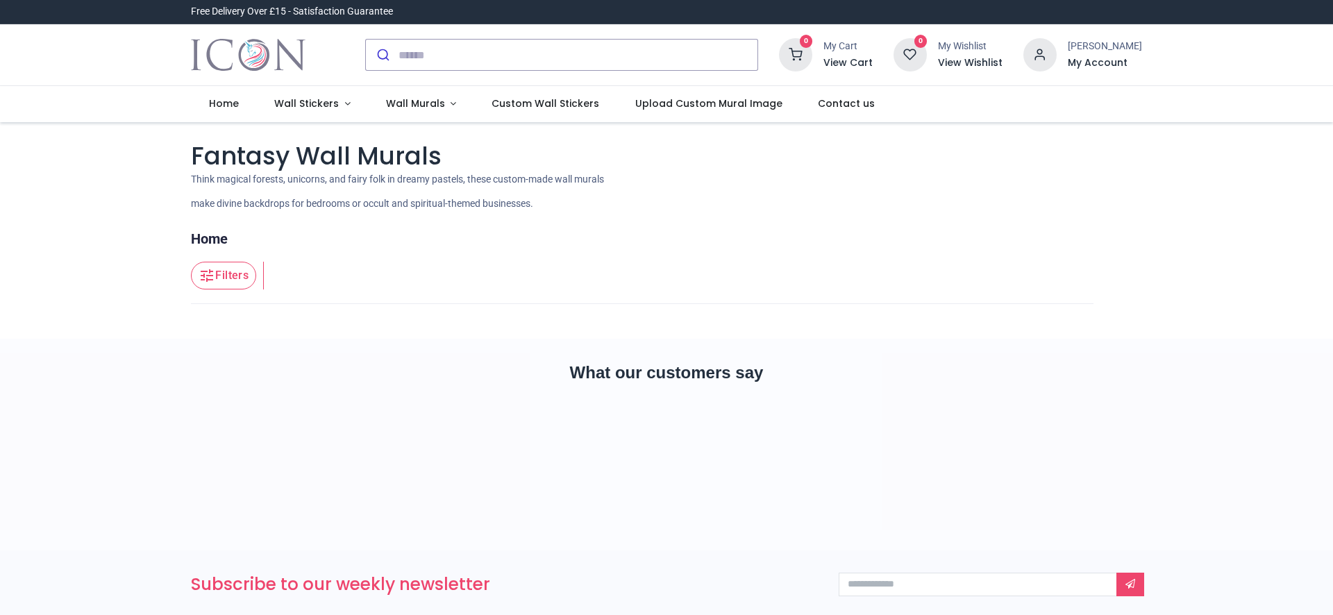
type input "**********"
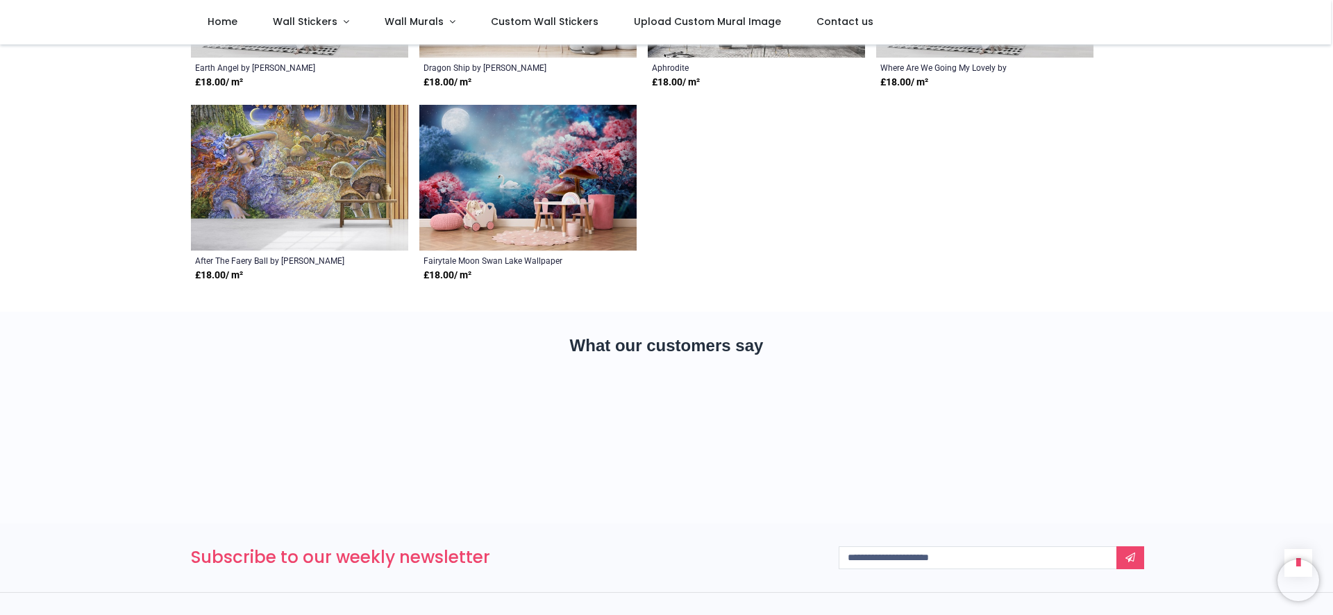
scroll to position [1347, 0]
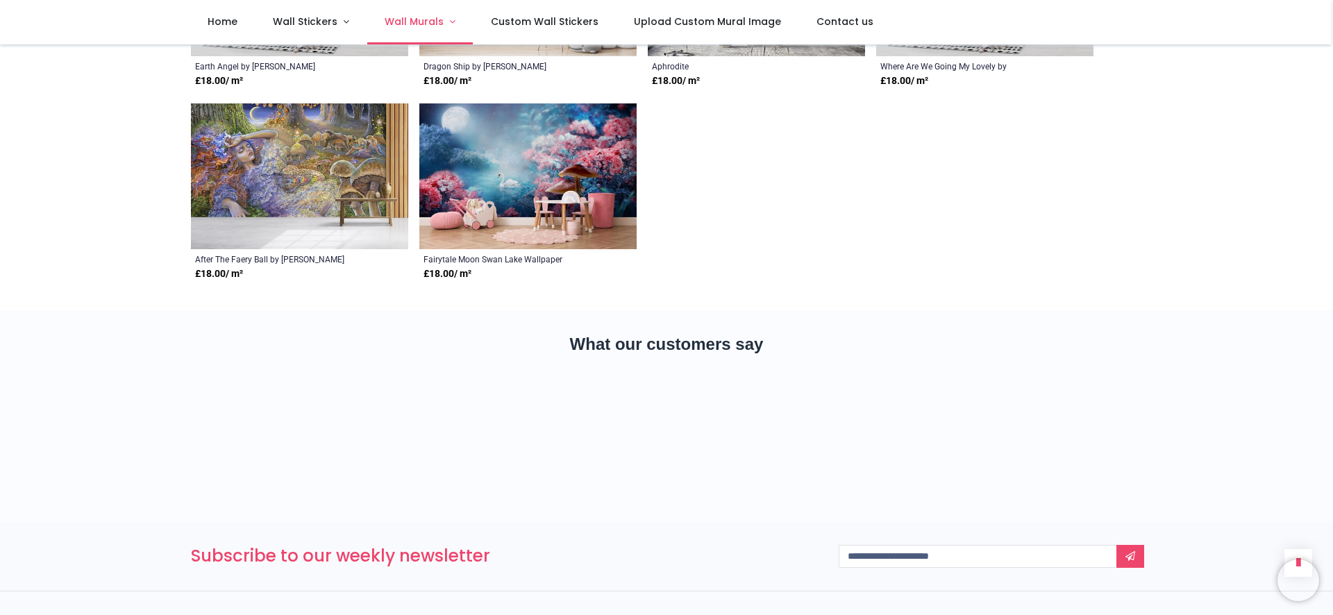
click at [440, 22] on span "Wall Murals" at bounding box center [416, 22] width 62 height 14
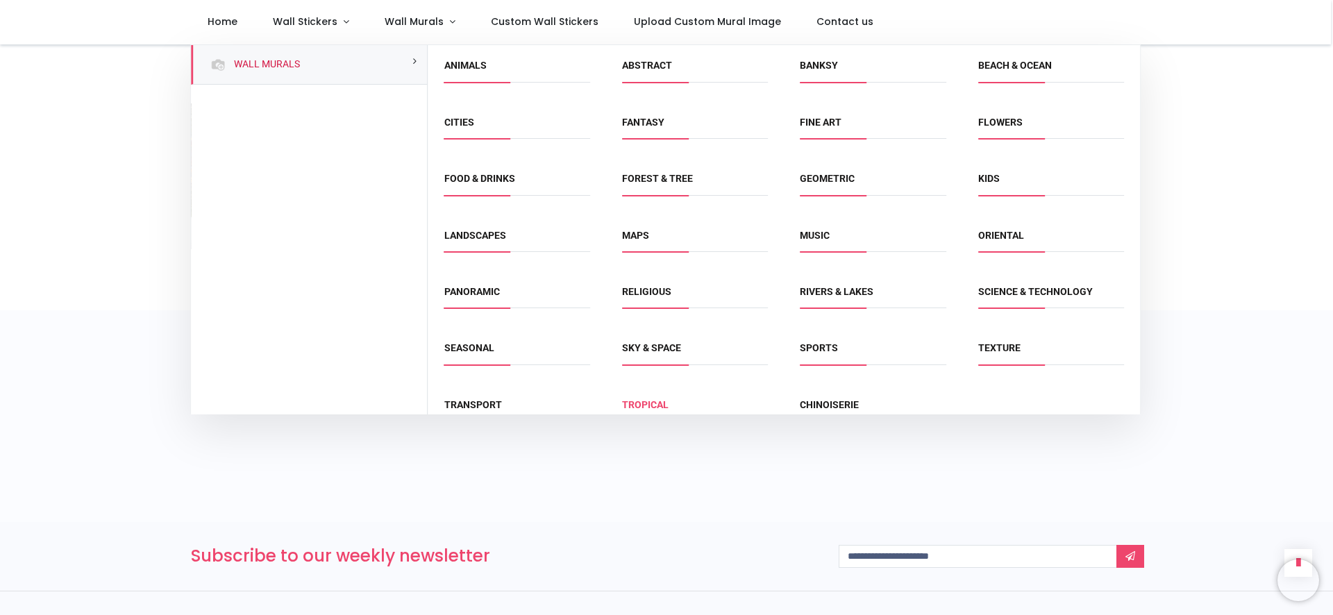
click at [658, 402] on link "Tropical" at bounding box center [645, 404] width 47 height 11
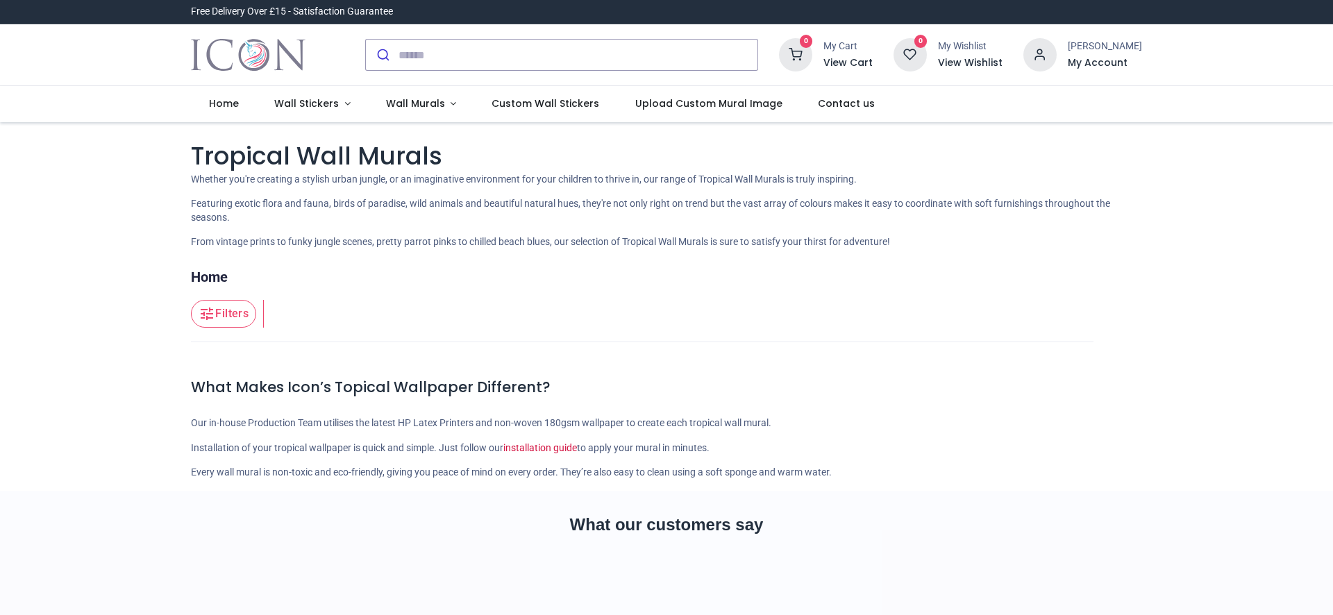
type input "**********"
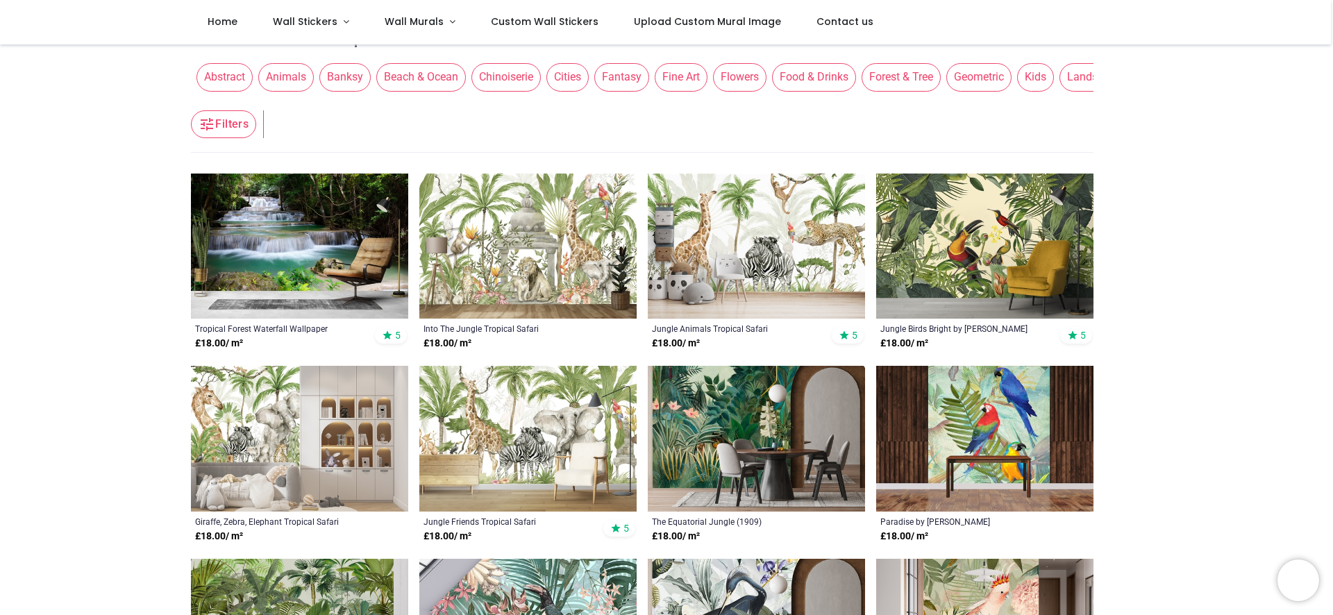
scroll to position [161, 0]
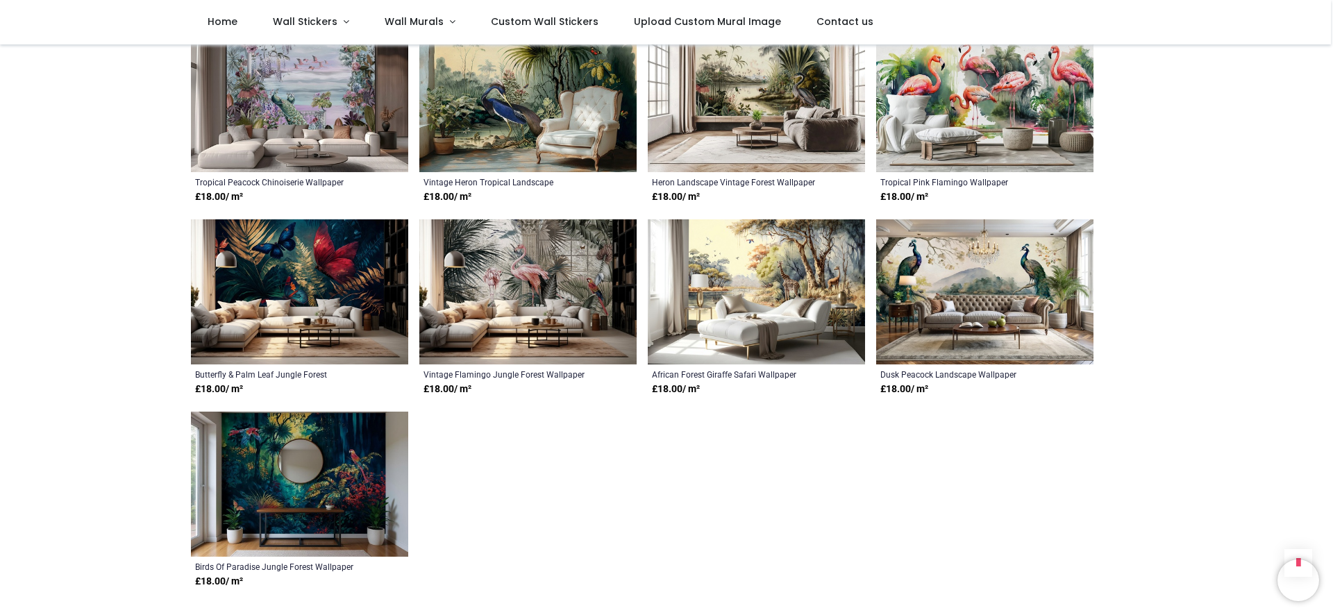
scroll to position [2428, 0]
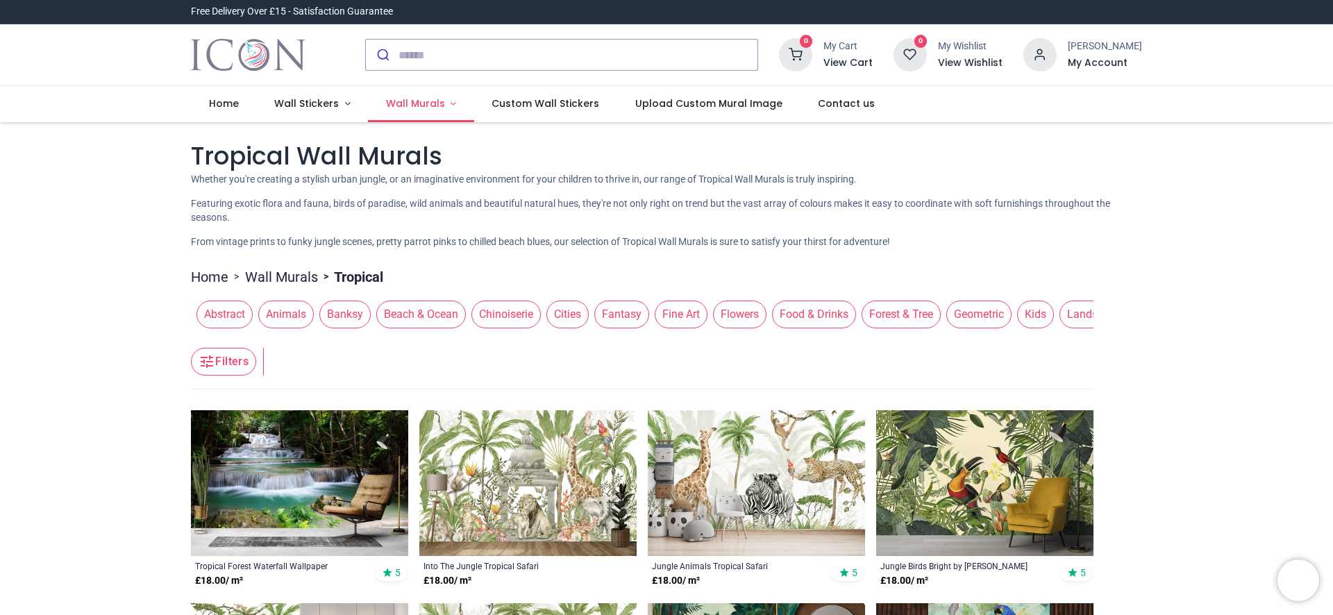
click at [437, 103] on span "Wall Murals" at bounding box center [415, 103] width 59 height 14
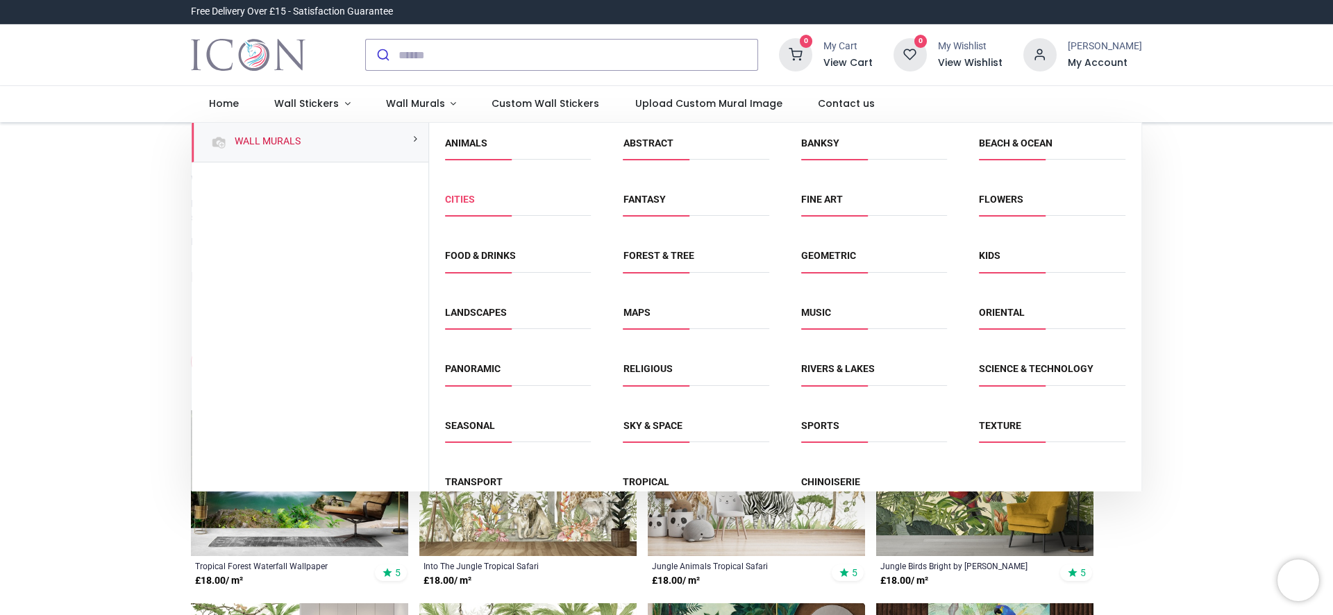
click at [460, 201] on link "Cities" at bounding box center [460, 199] width 30 height 11
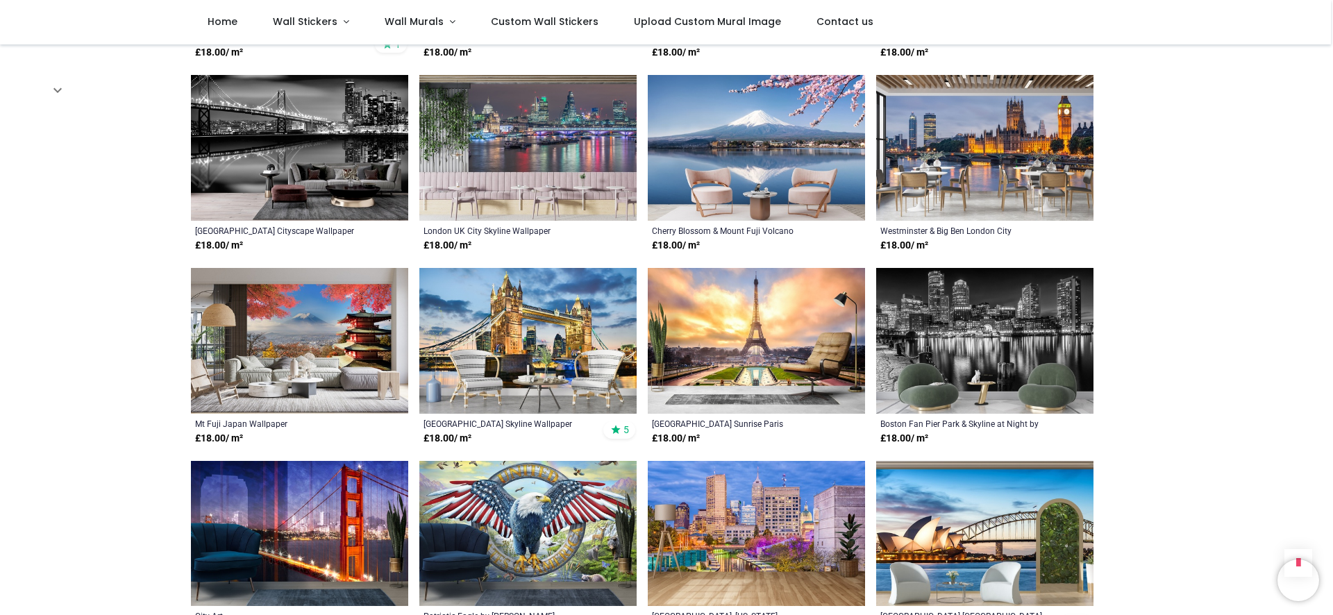
scroll to position [869, 0]
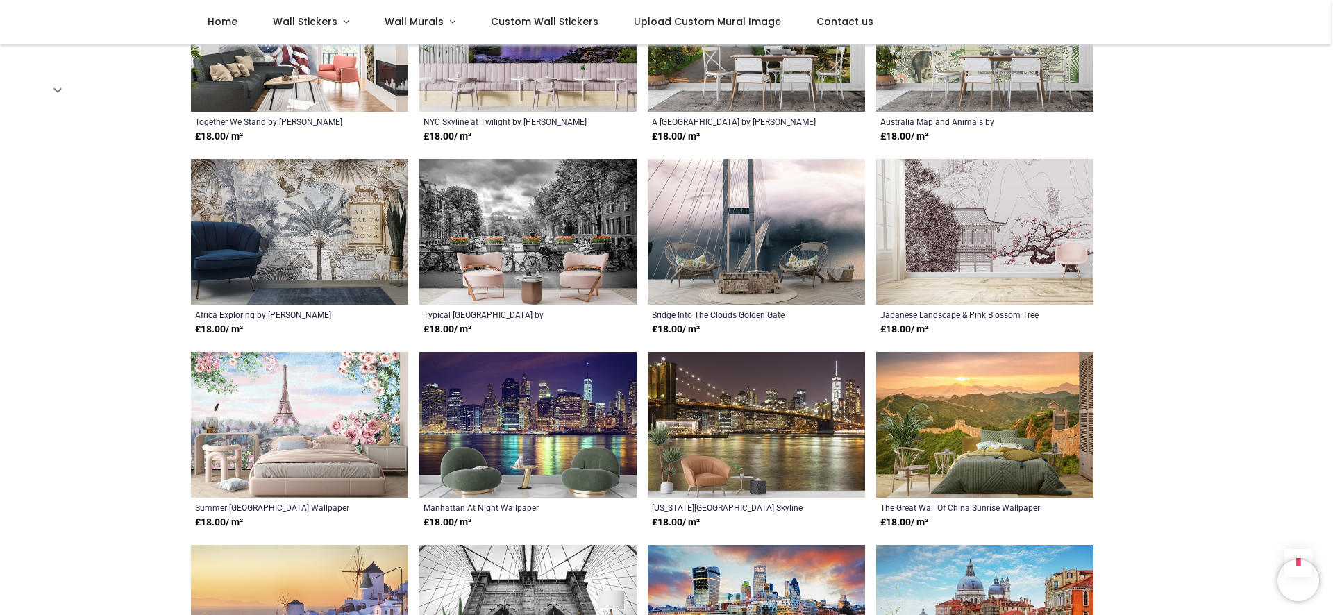
scroll to position [1946, 0]
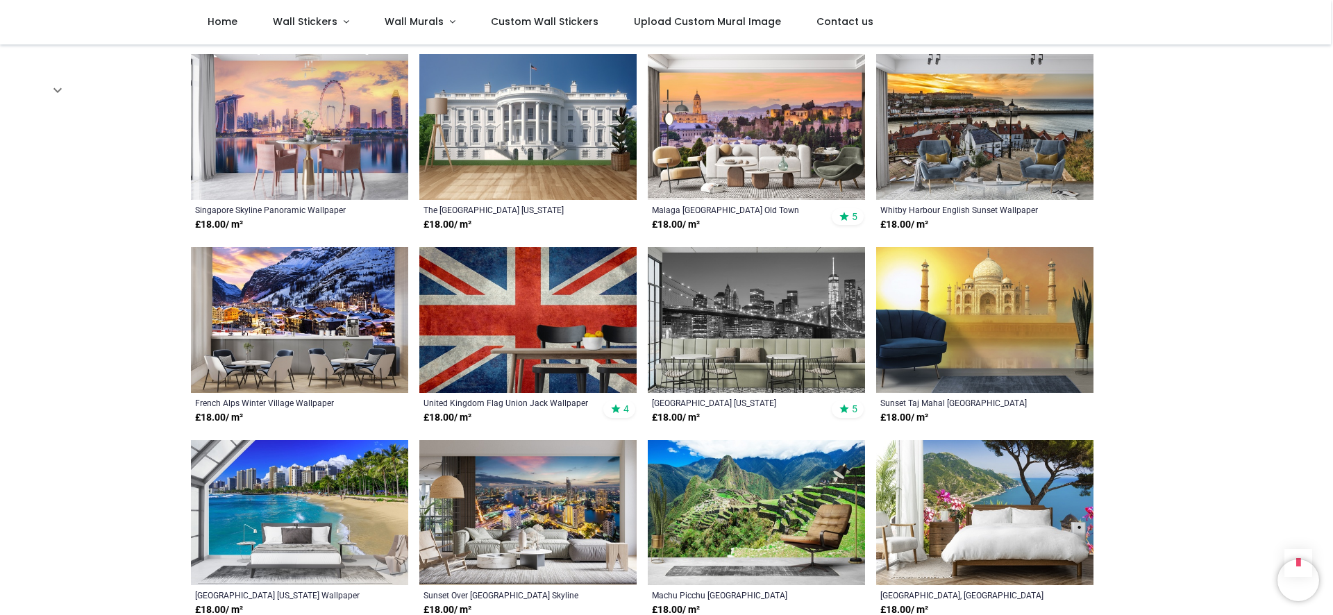
scroll to position [3785, 0]
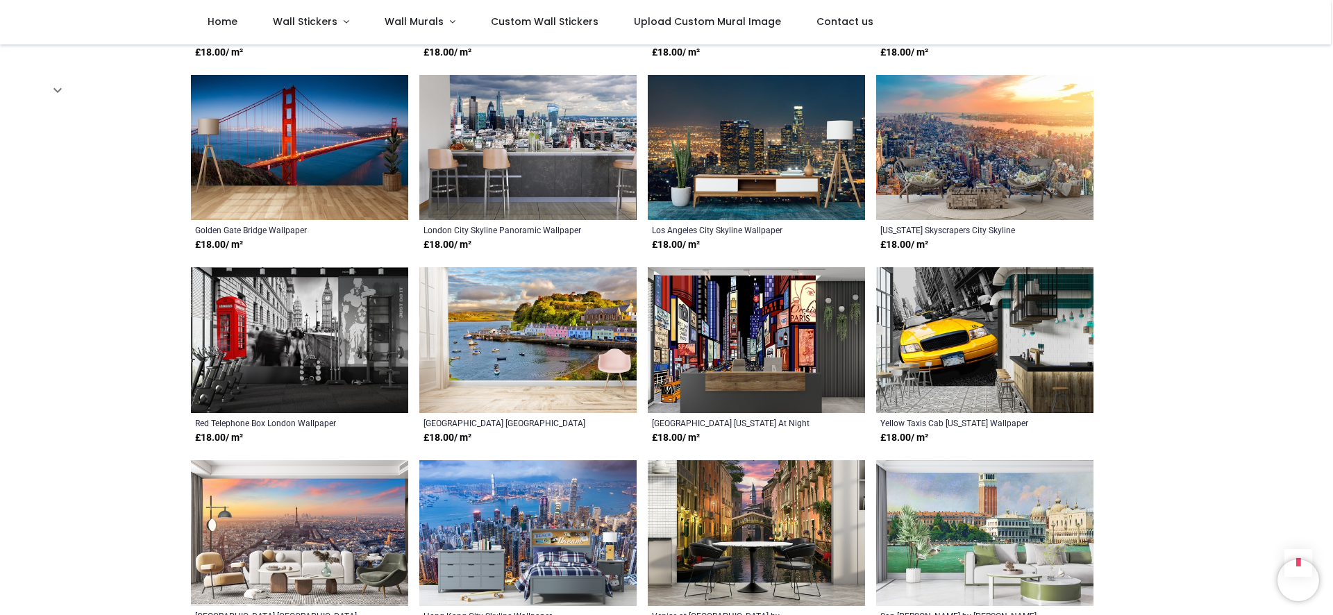
scroll to position [4730, 0]
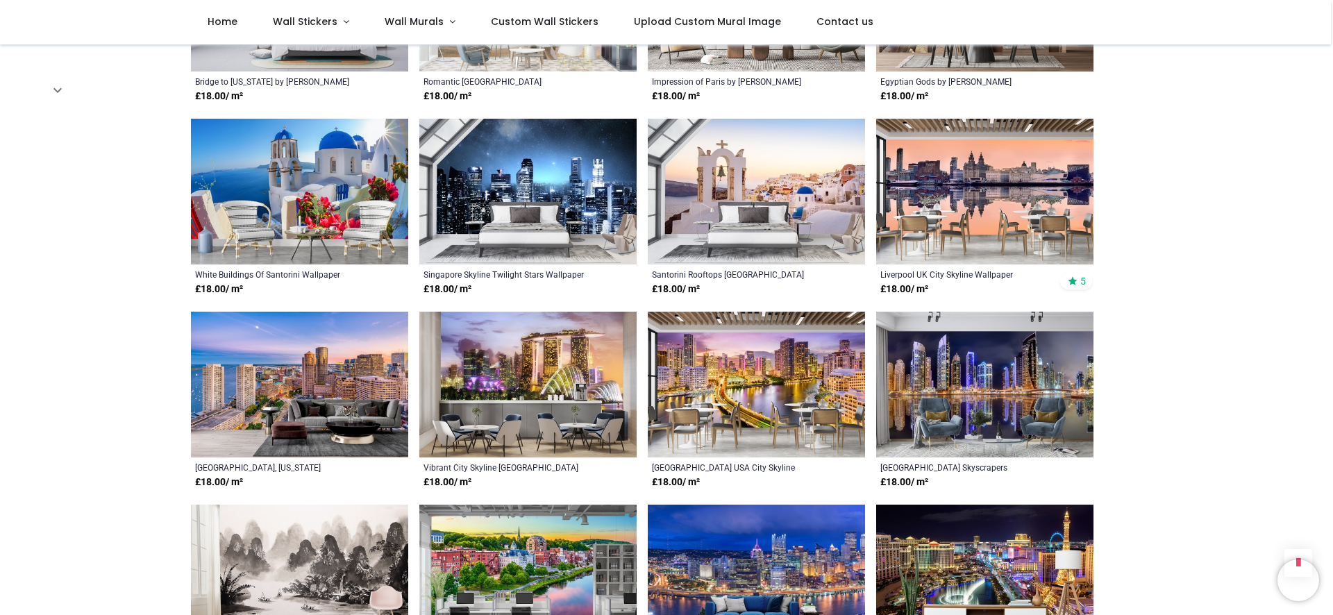
scroll to position [5457, 0]
